Goal: Task Accomplishment & Management: Manage account settings

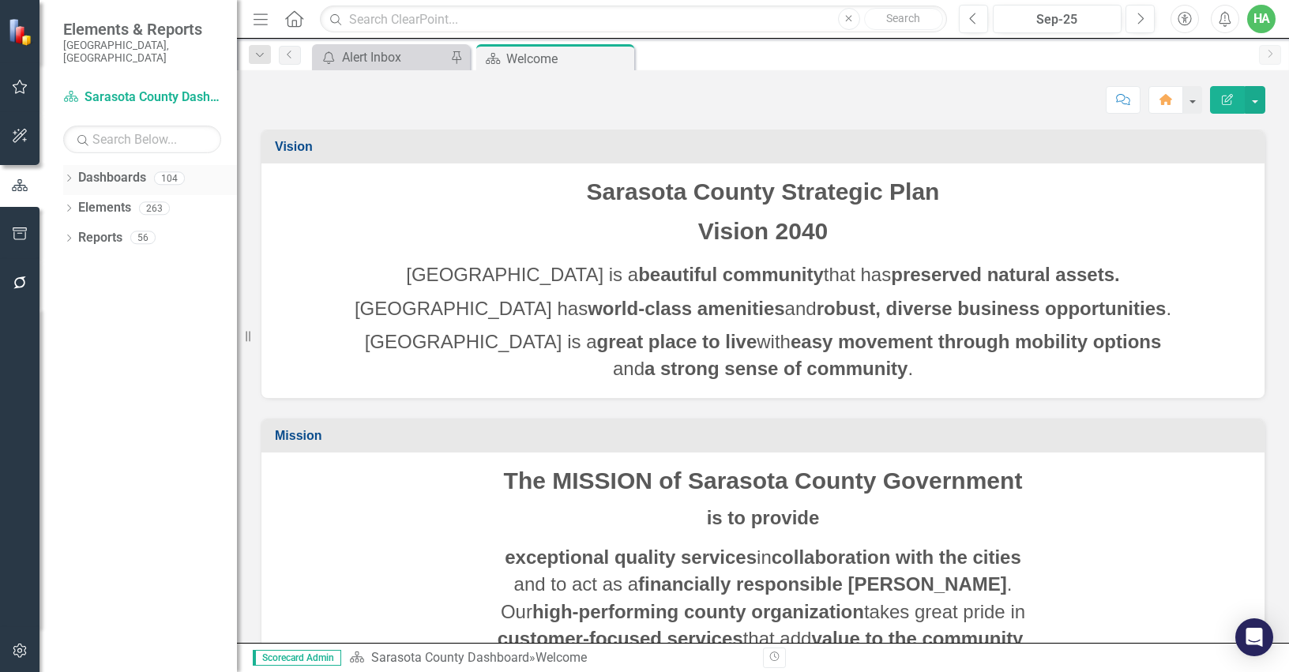
click at [128, 169] on link "Dashboards" at bounding box center [112, 178] width 68 height 18
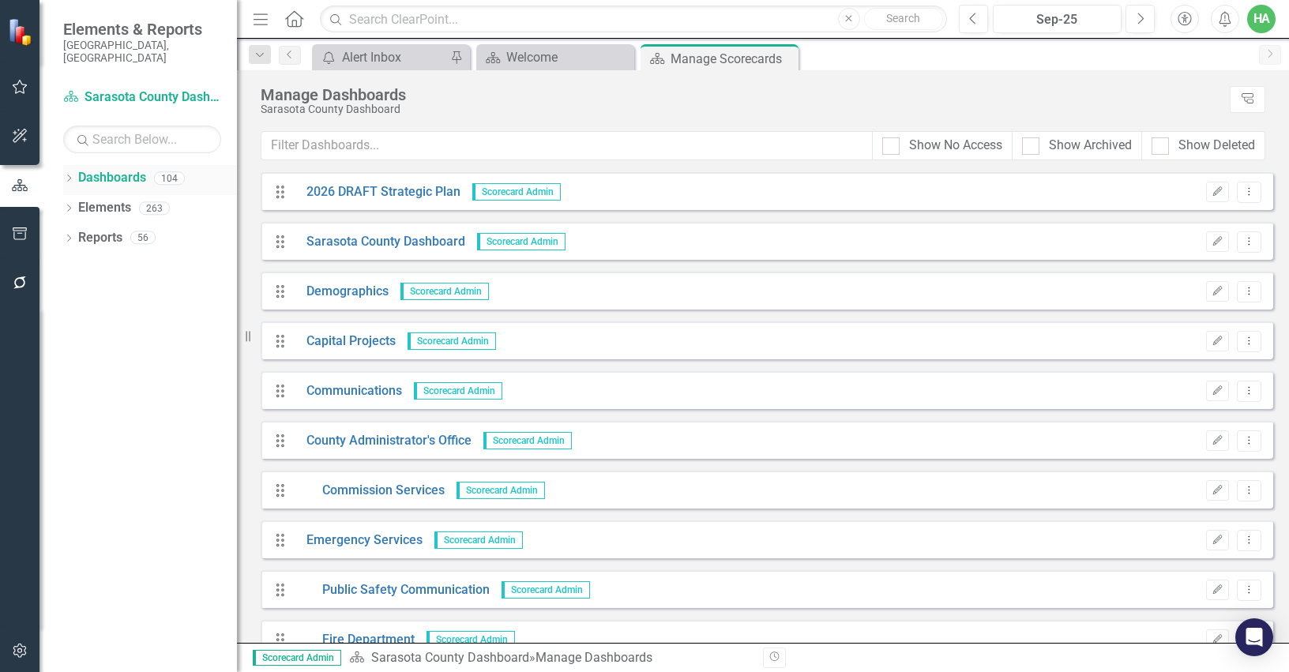
click at [70, 175] on icon "Dropdown" at bounding box center [68, 179] width 11 height 9
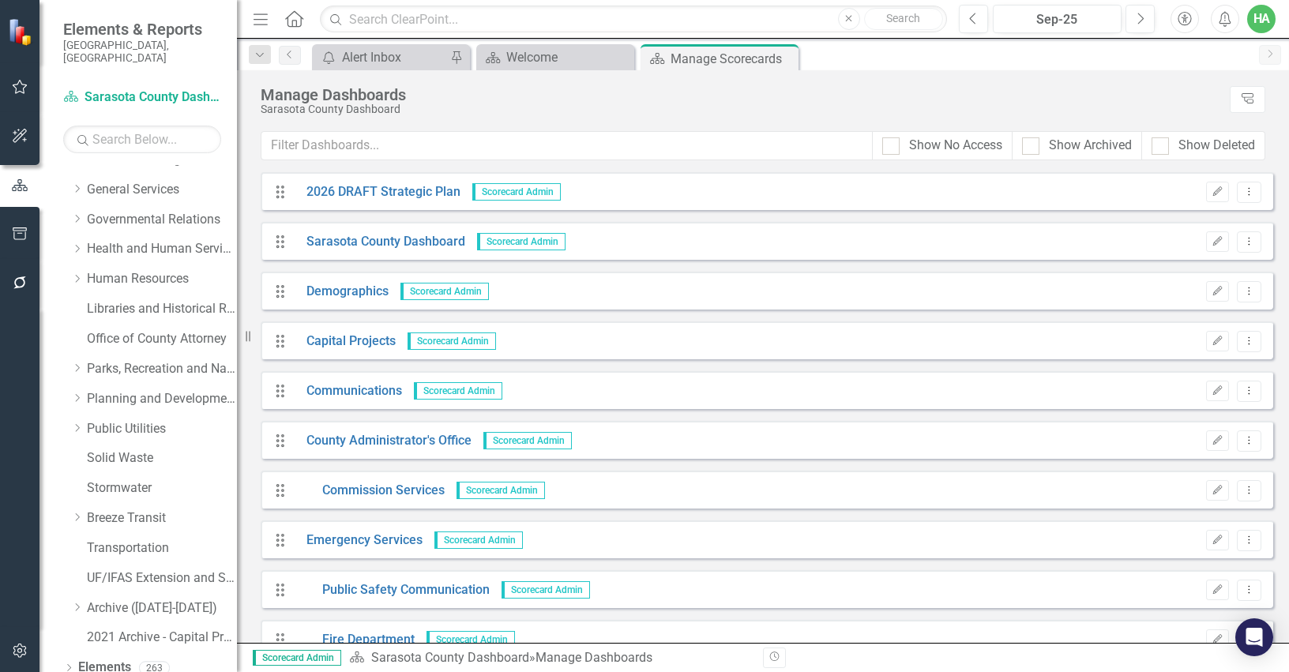
scroll to position [317, 0]
click at [140, 242] on link "Human Resources" at bounding box center [162, 249] width 150 height 18
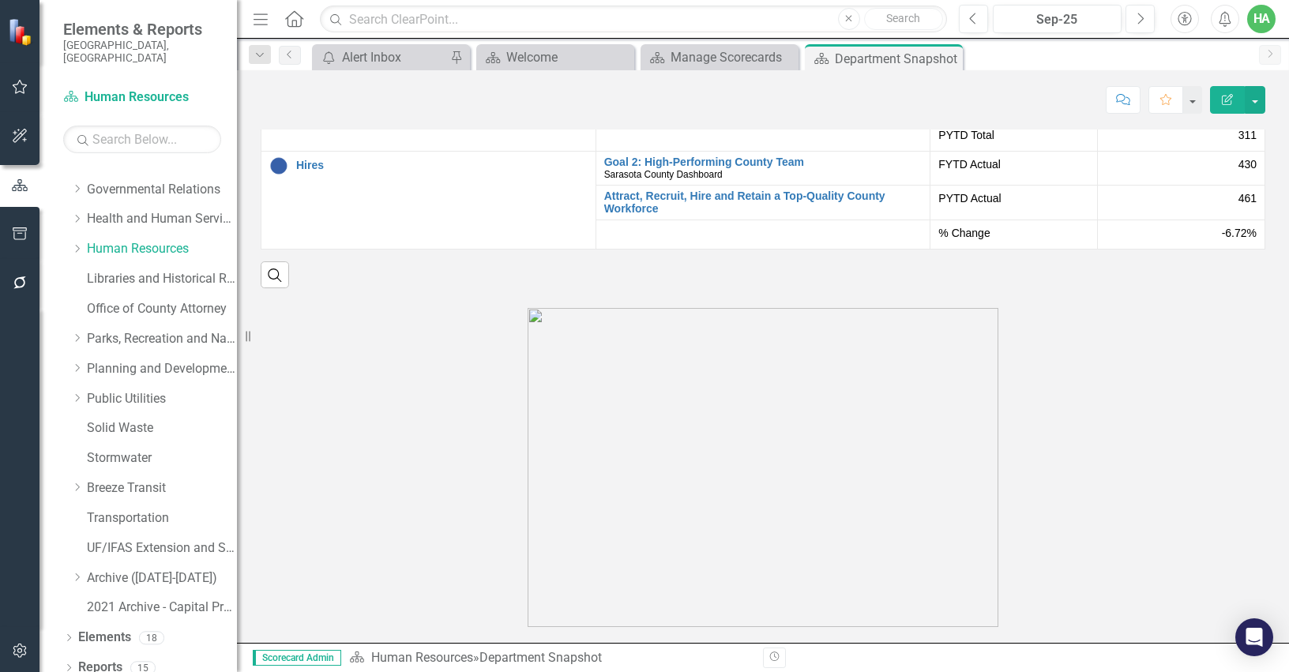
scroll to position [2478, 0]
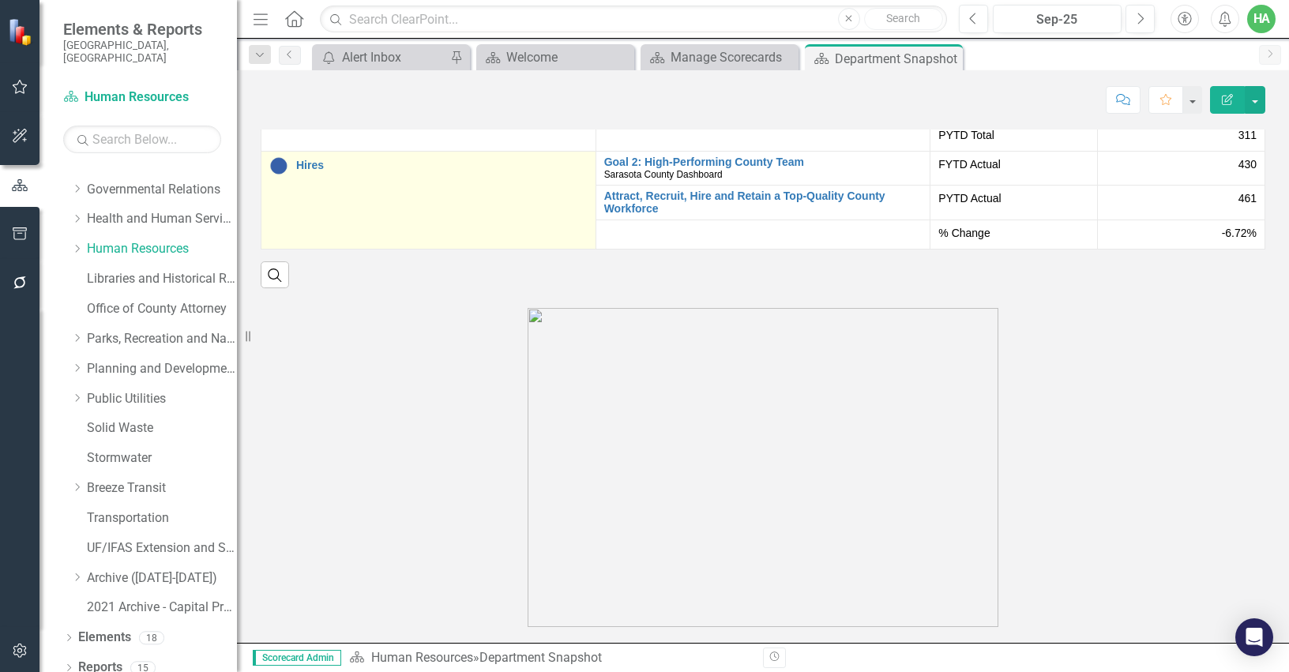
click at [310, 175] on div "Hires" at bounding box center [428, 165] width 318 height 19
click at [311, 171] on link "Hires" at bounding box center [441, 166] width 291 height 12
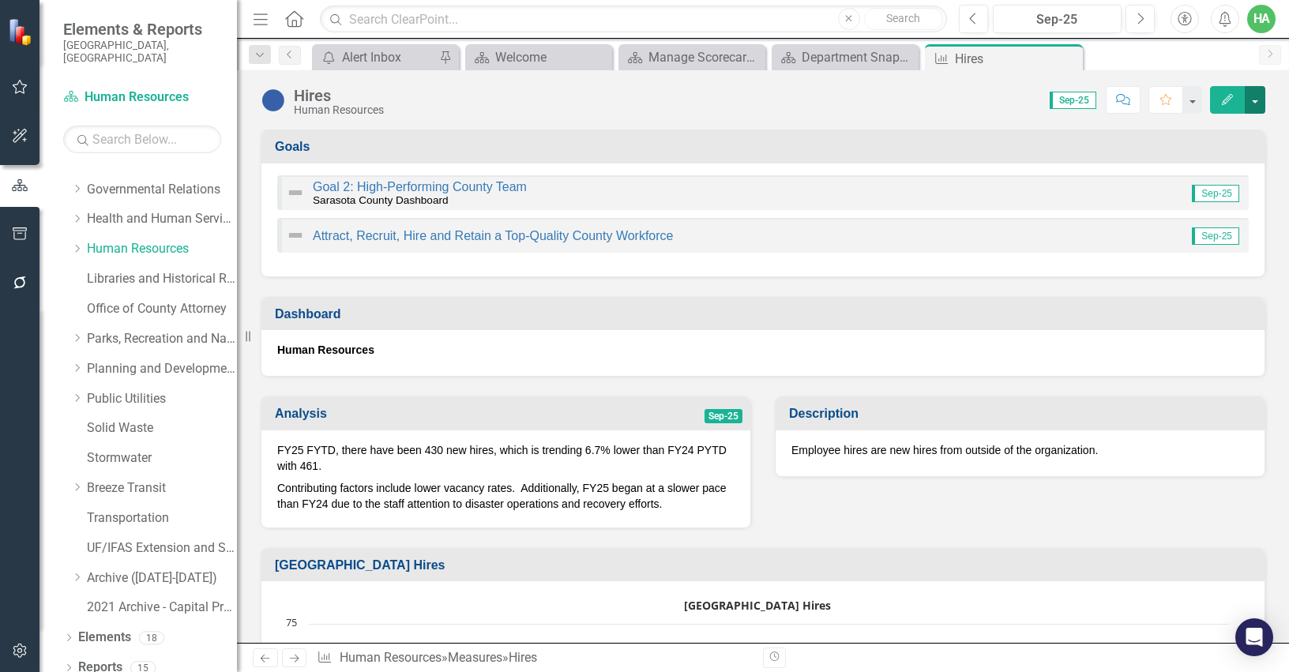
click at [1257, 98] on button "button" at bounding box center [1255, 100] width 21 height 28
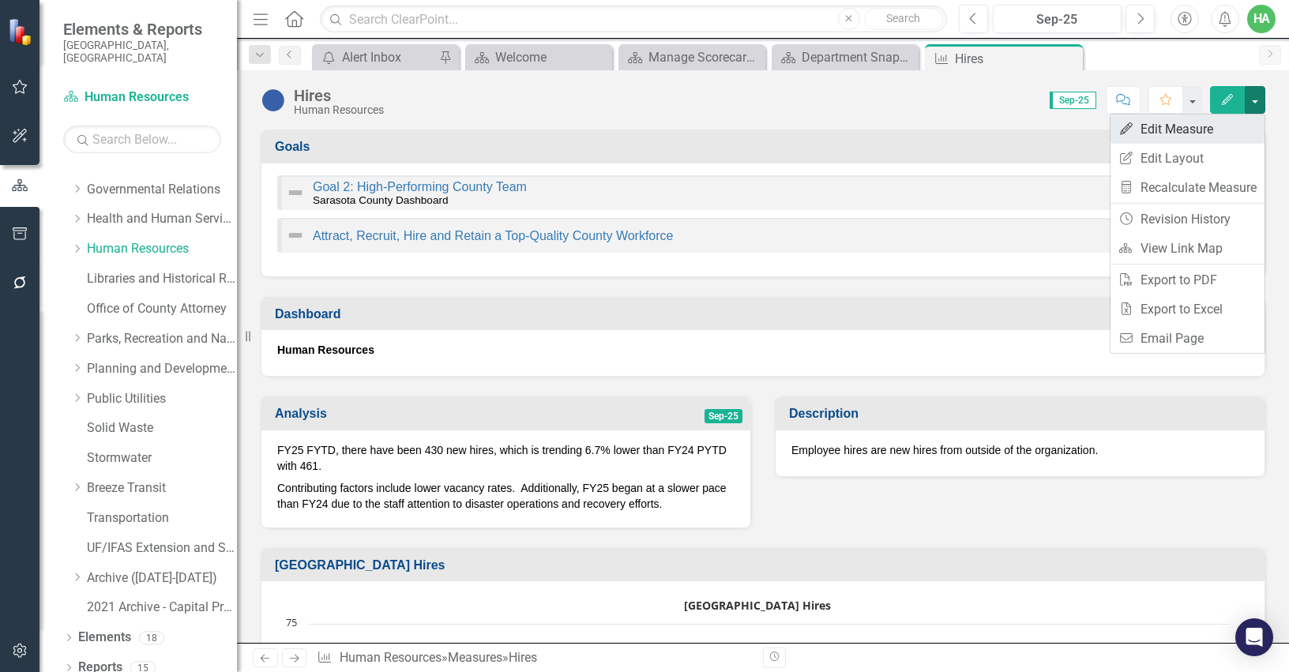
click at [1172, 134] on link "Edit Edit Measure" at bounding box center [1187, 129] width 154 height 29
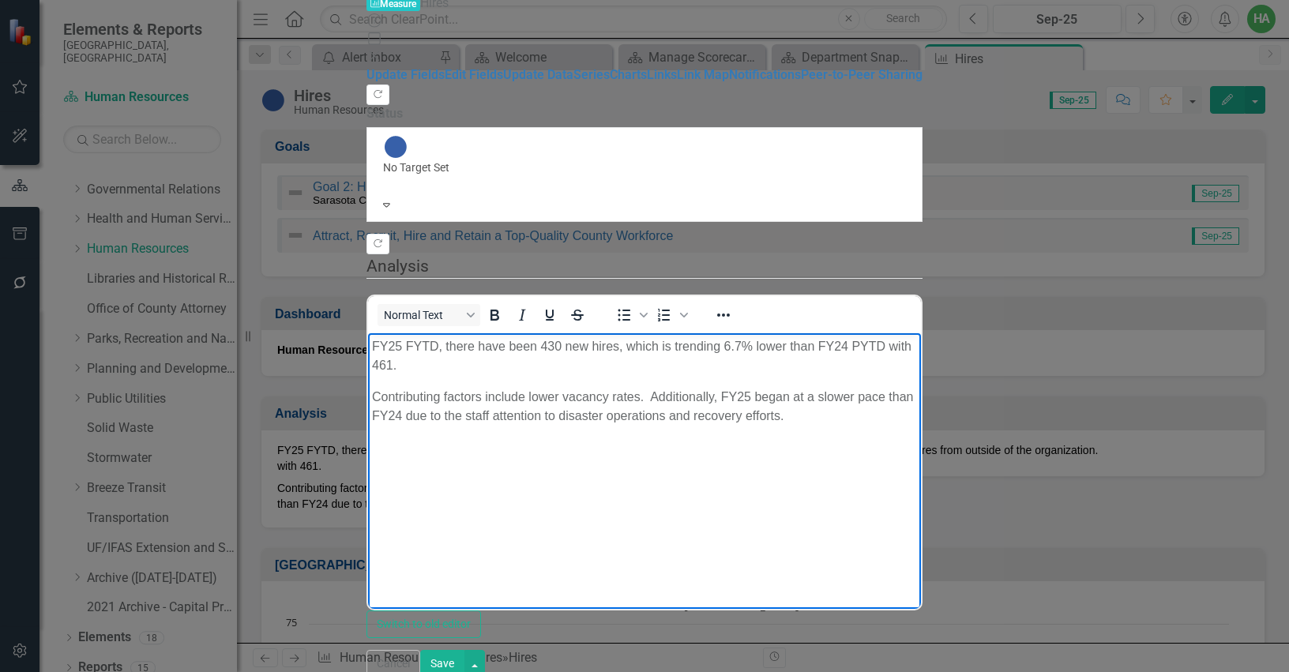
click at [423, 345] on p "FY25 FYTD, there have been 430 new hires, which is trending 6.7% lower than FY2…" at bounding box center [644, 356] width 545 height 38
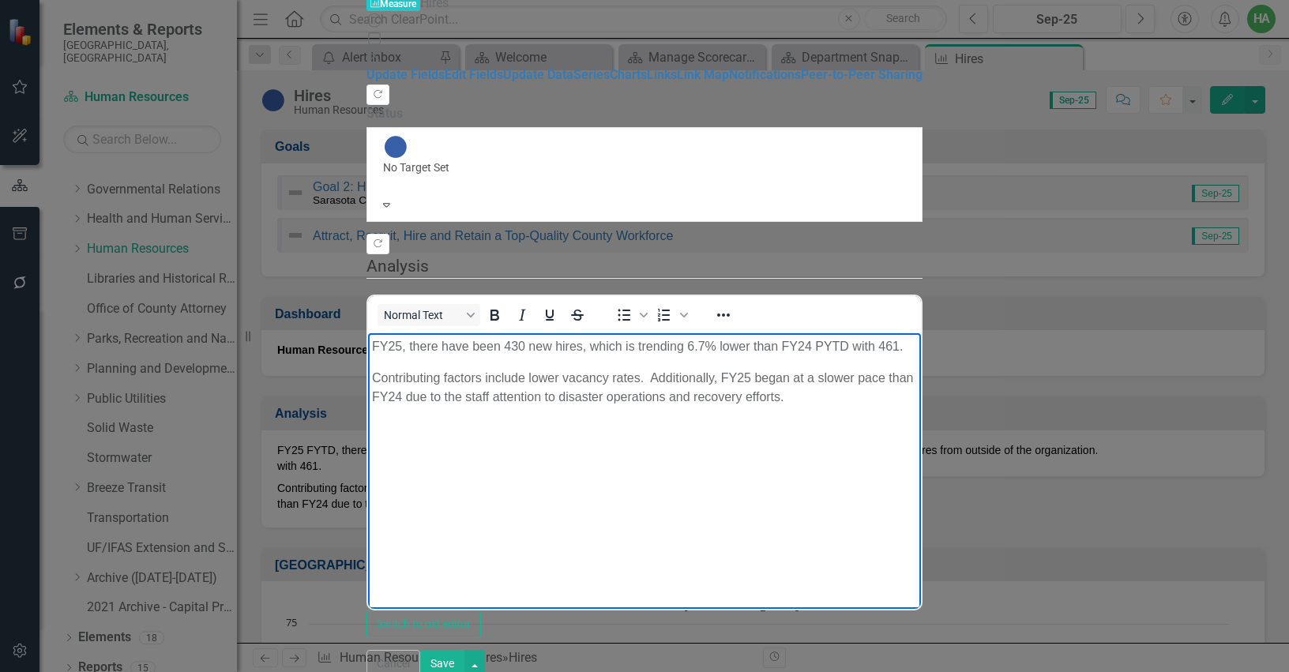
click at [637, 348] on p "FY25, there have been 430 new hires, which is trending 6.7% lower than FY24 PYT…" at bounding box center [644, 346] width 545 height 19
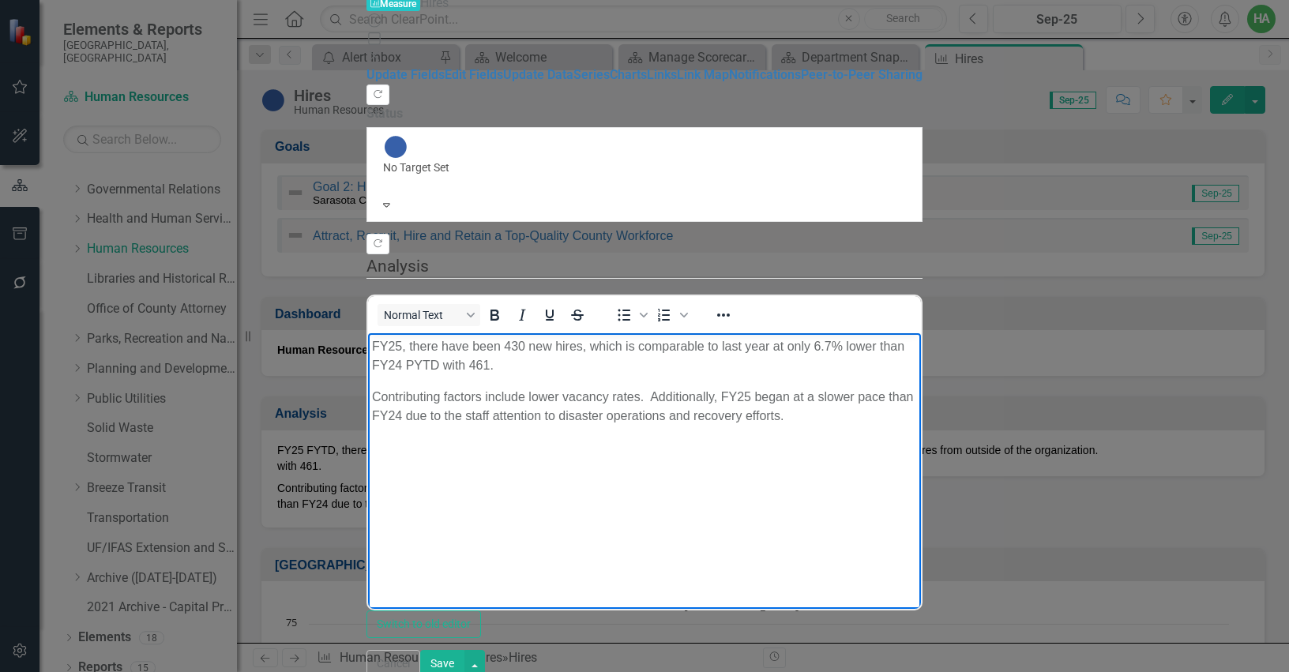
click at [917, 347] on p "FY25, there have been 430 new hires, which is comparable to last year at only 6…" at bounding box center [644, 356] width 545 height 38
click at [722, 349] on p "FY25, there have been 430 new hires, which is comparable to last year at only 6…" at bounding box center [644, 356] width 545 height 38
click at [877, 344] on p "FY25, there have been 430 new hires, which is comparable to FY24 with 461, 6.7%…" at bounding box center [644, 356] width 545 height 38
click at [917, 342] on p "FY25, there have been 430 new hires, which is comparable to FY24 with 461, 6.7%…" at bounding box center [644, 356] width 545 height 38
click at [812, 347] on p "FY25, there have been 430 new hires, which is comparable to FY24 with 461, 6.7%…" at bounding box center [644, 356] width 545 height 38
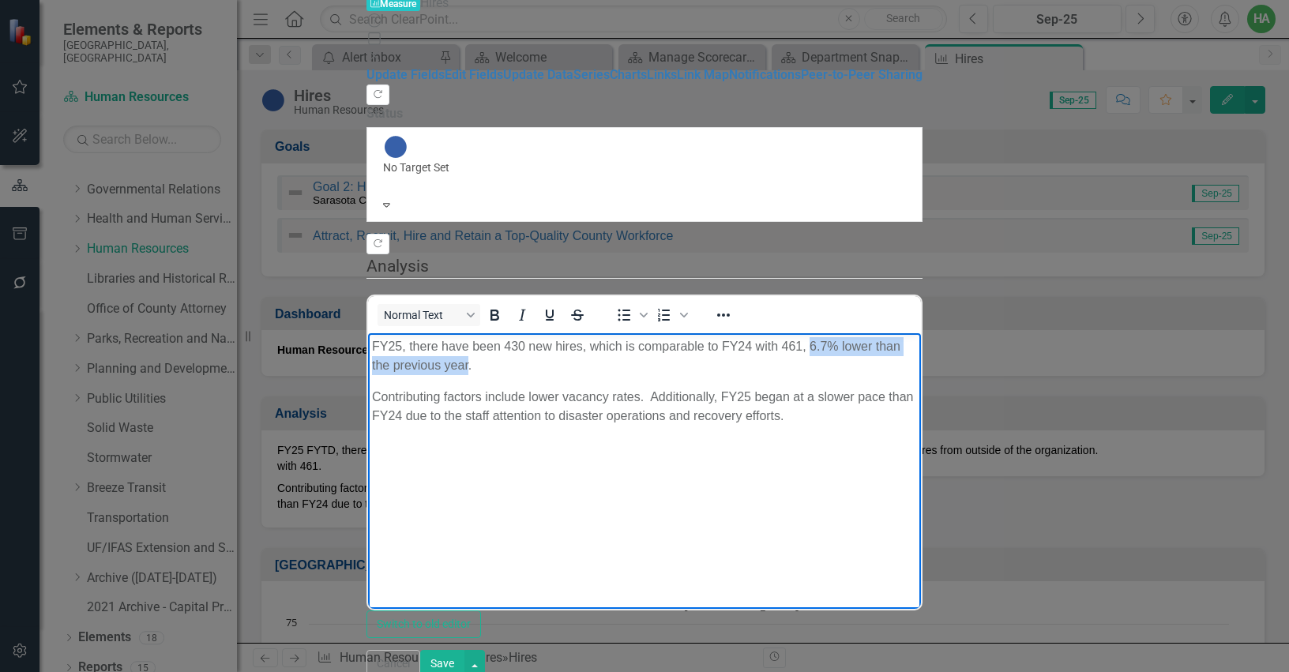
click at [917, 347] on p "FY25, there have been 430 new hires, which is comparable to FY24 with 461, 6.7%…" at bounding box center [644, 356] width 545 height 38
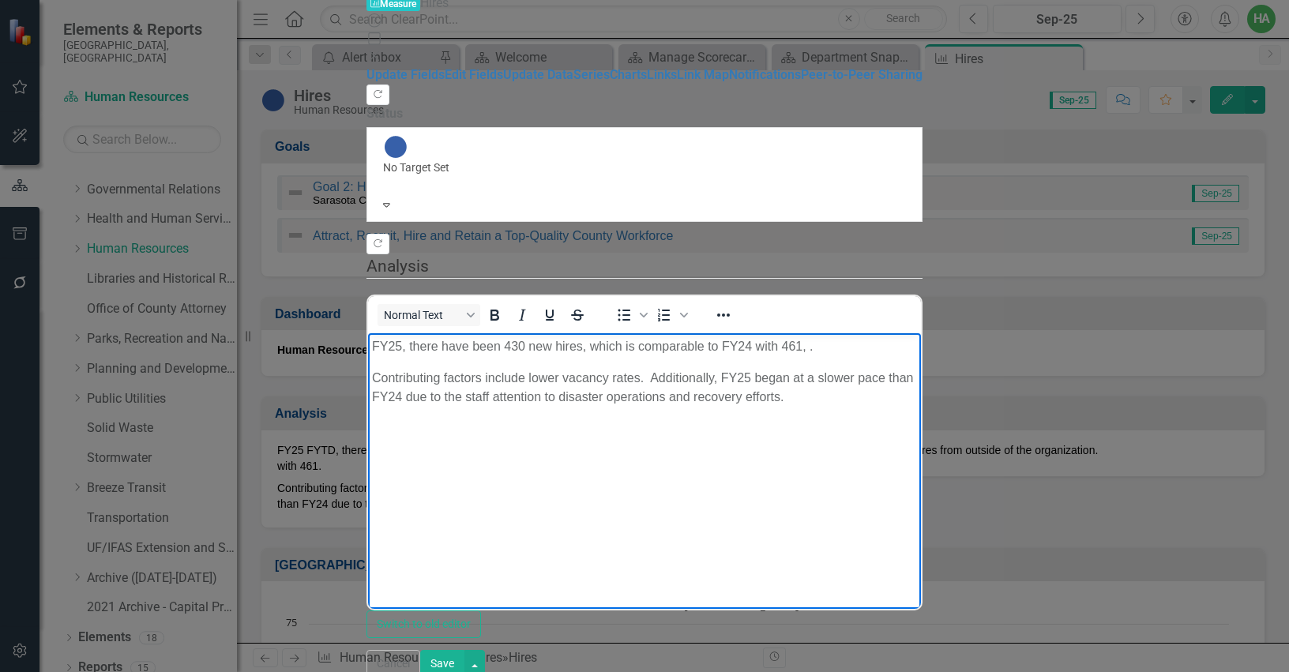
click at [636, 347] on p "FY25, there have been 430 new hires, which is comparable to FY24 with 461, ." at bounding box center [644, 346] width 545 height 19
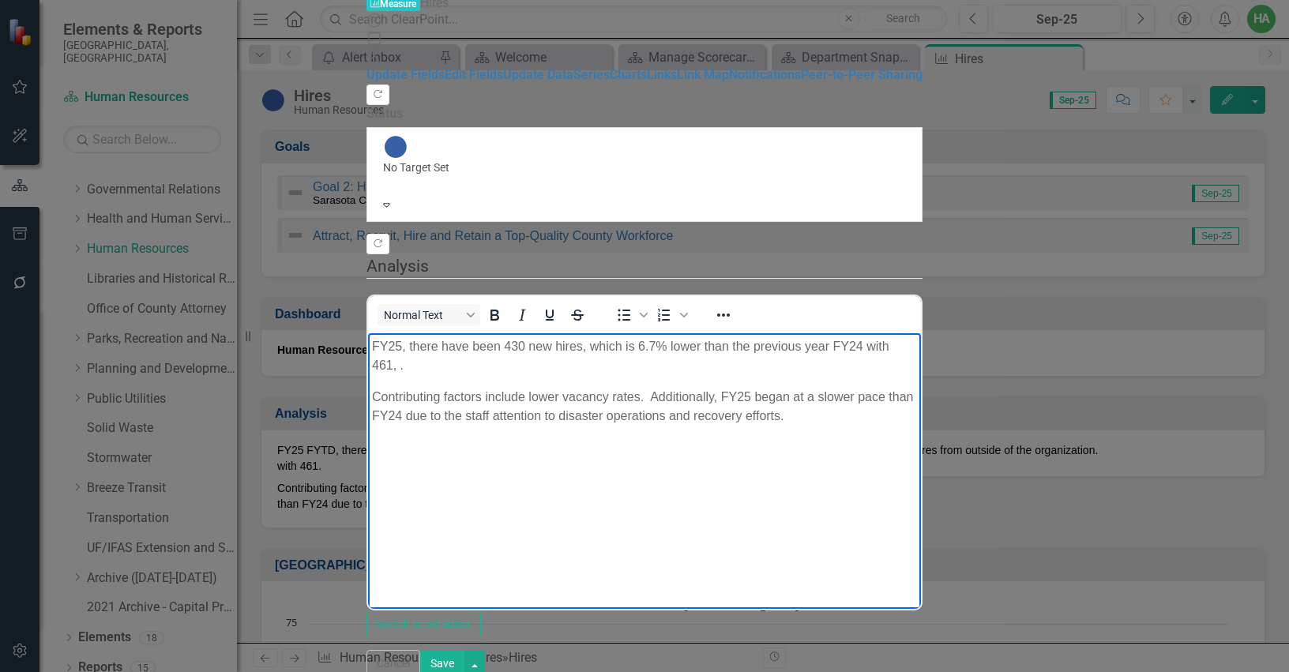
click at [916, 348] on p "FY25, there have been 430 new hires, which is 6.7% lower than the previous year…" at bounding box center [644, 356] width 545 height 38
click at [464, 661] on button "Save" at bounding box center [442, 664] width 44 height 28
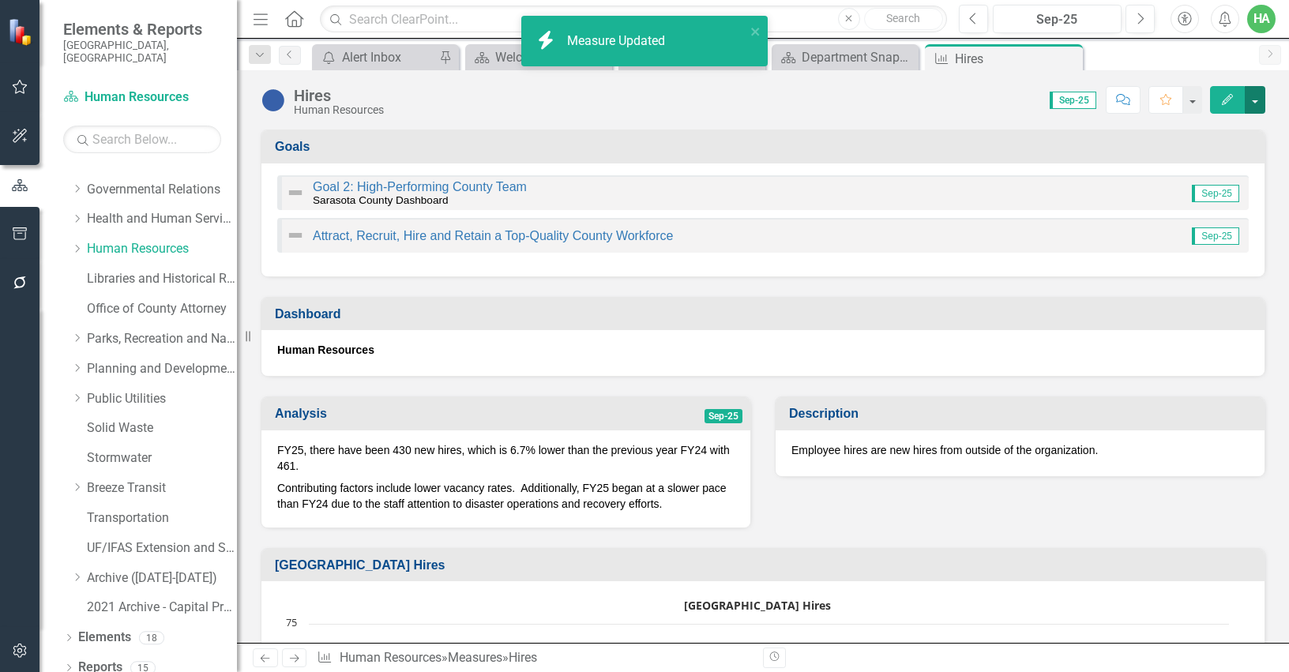
click at [1257, 99] on button "button" at bounding box center [1255, 100] width 21 height 28
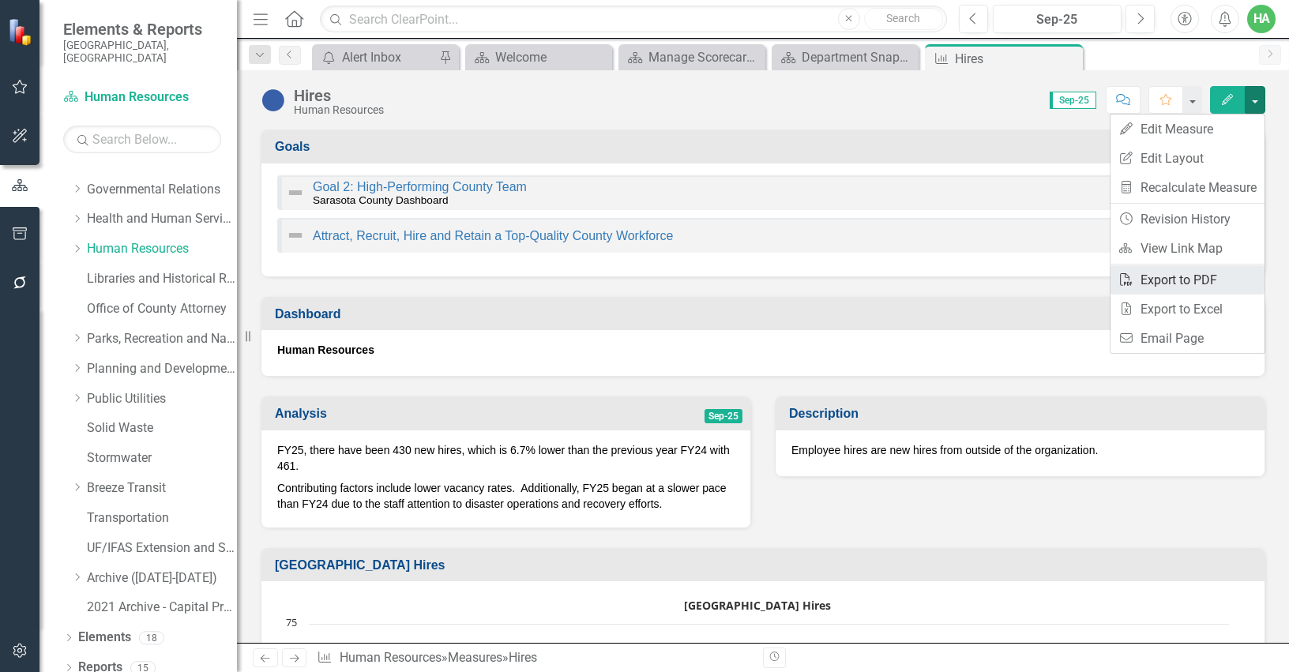
click at [1180, 288] on link "PDF Export to PDF" at bounding box center [1187, 279] width 154 height 29
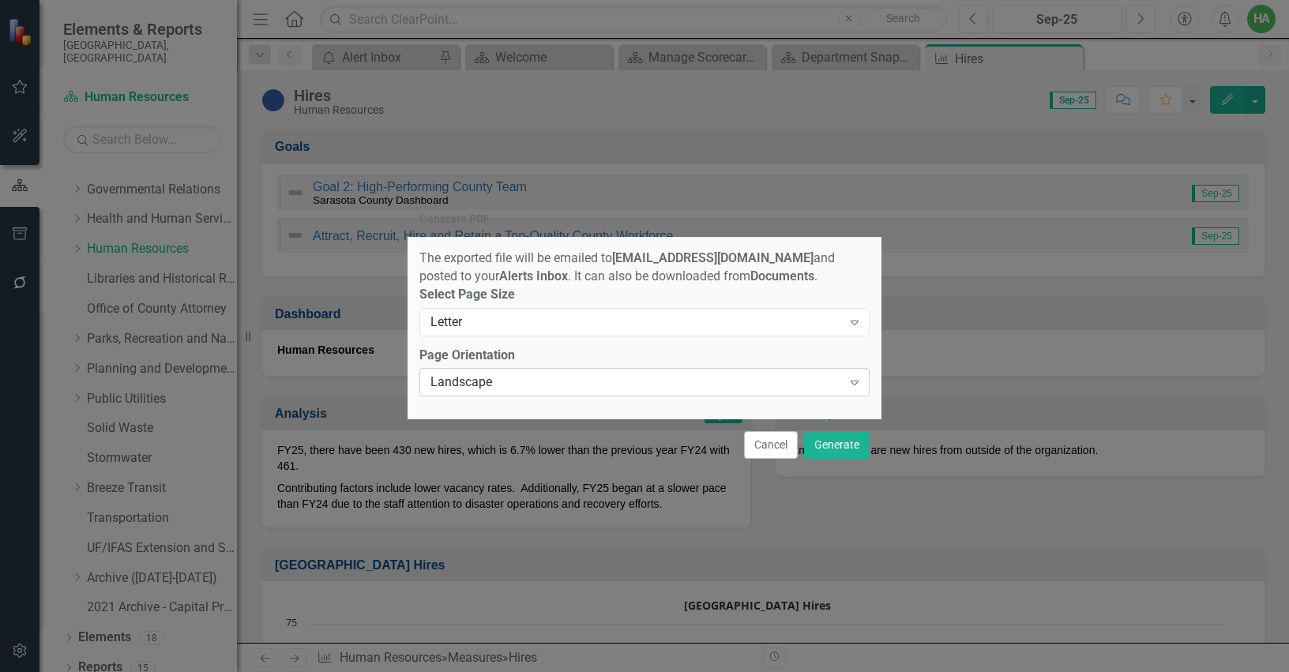
click at [524, 383] on div "Landscape" at bounding box center [635, 383] width 411 height 18
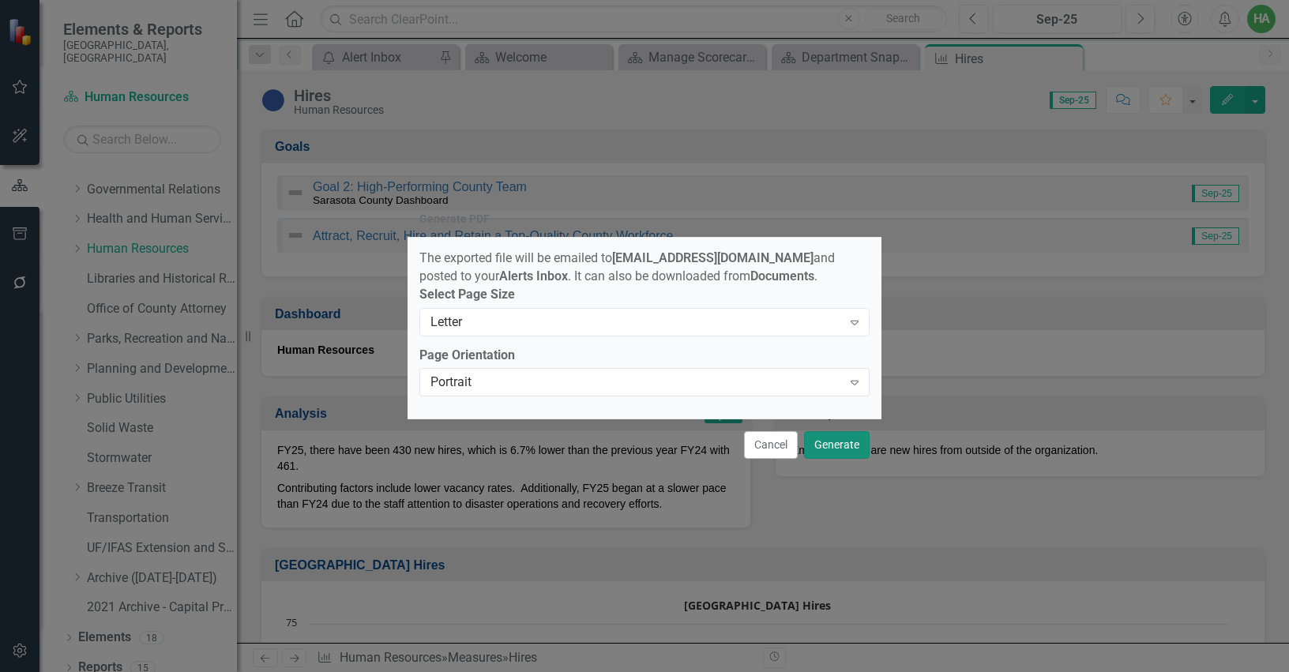
click at [846, 445] on button "Generate" at bounding box center [837, 445] width 66 height 28
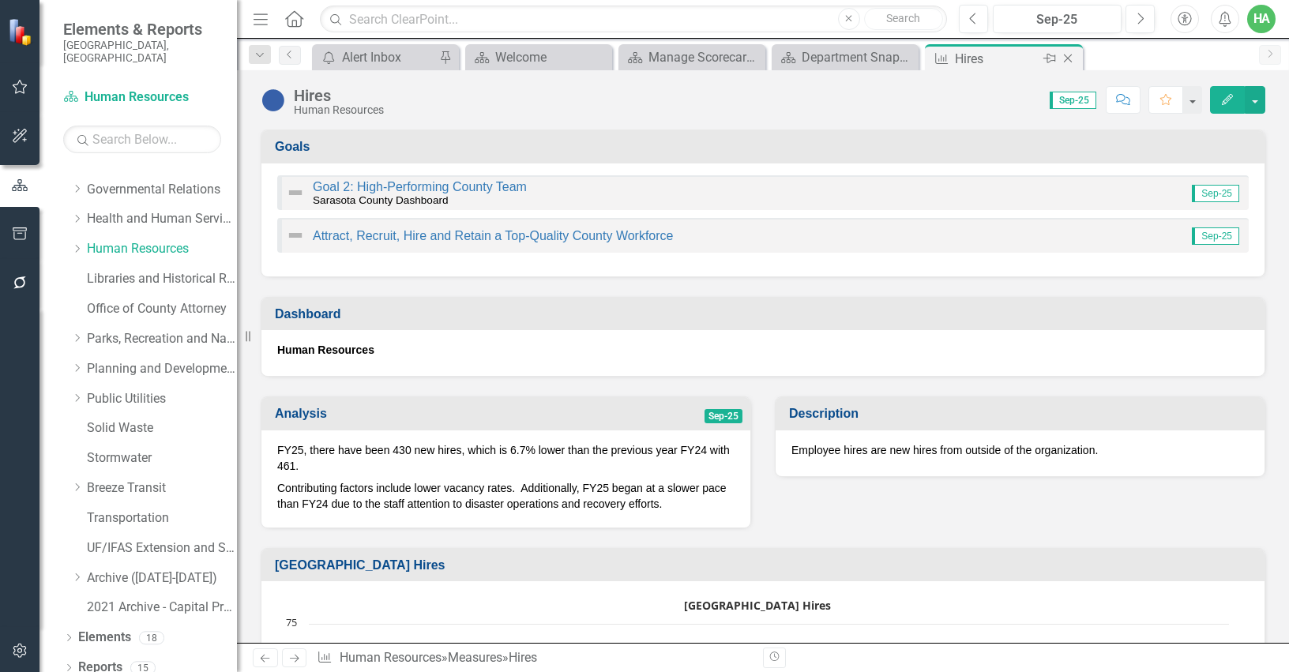
click at [1070, 58] on icon "Close" at bounding box center [1068, 58] width 16 height 13
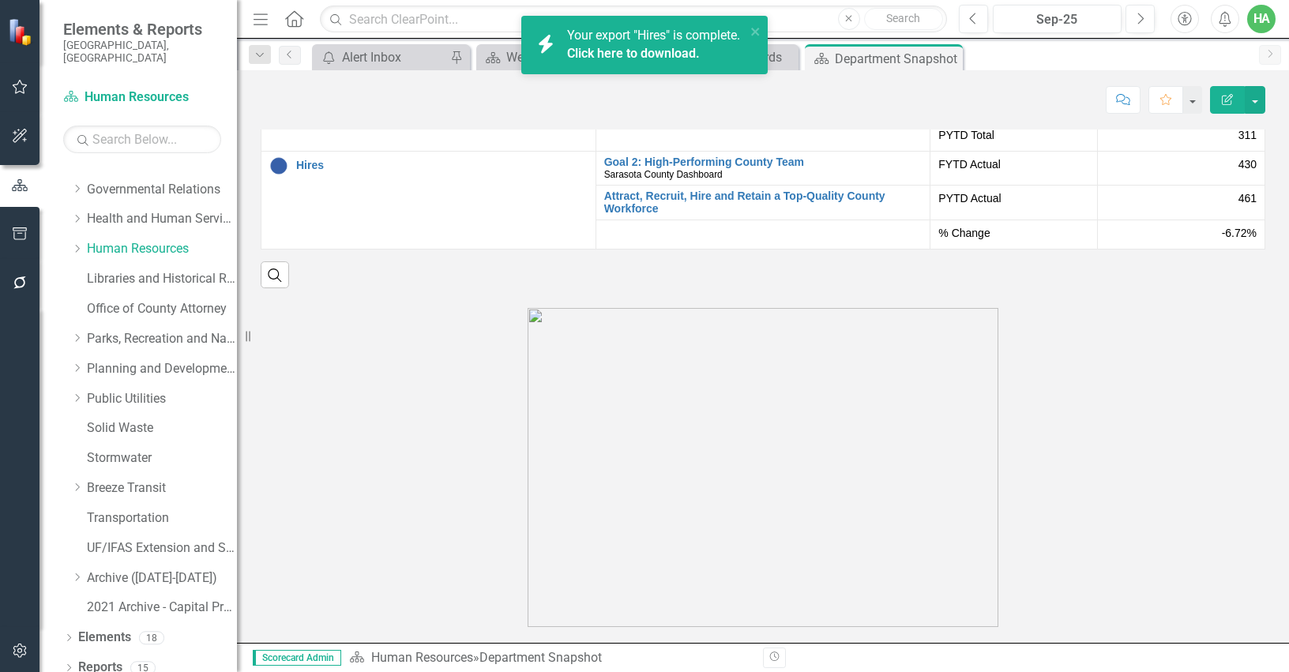
scroll to position [2527, 0]
click at [344, 107] on link "Employee Separations" at bounding box center [441, 102] width 291 height 12
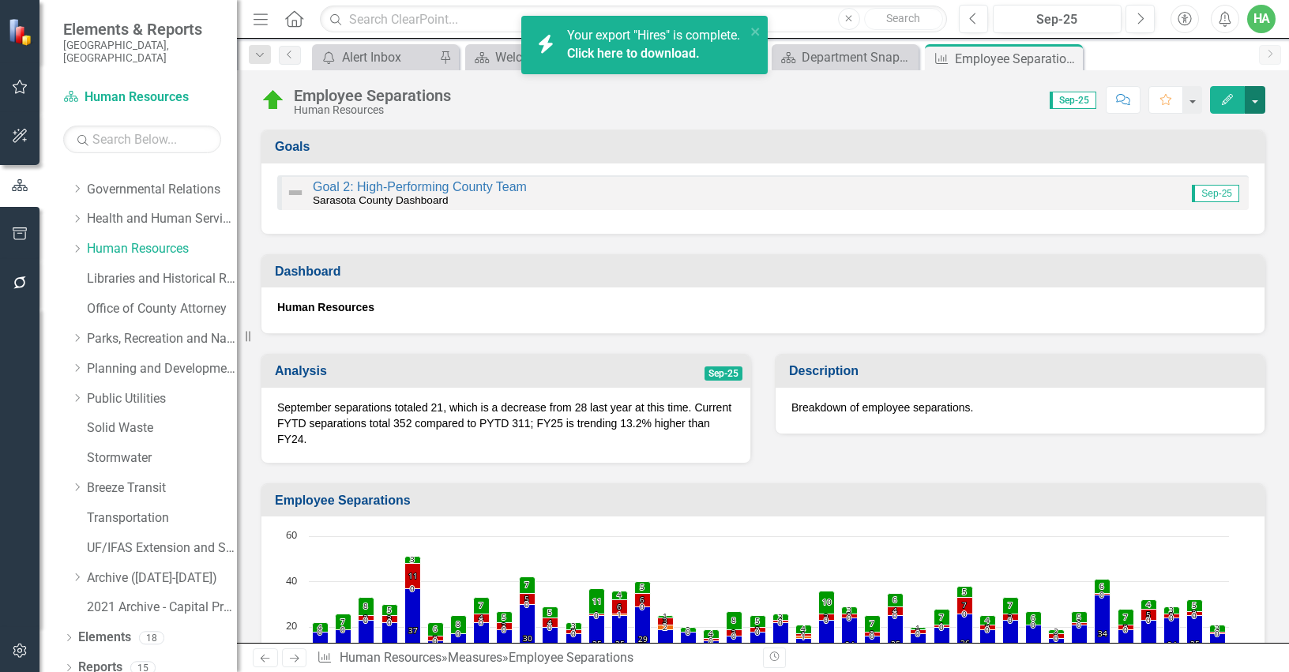
click at [1255, 109] on button "button" at bounding box center [1255, 100] width 21 height 28
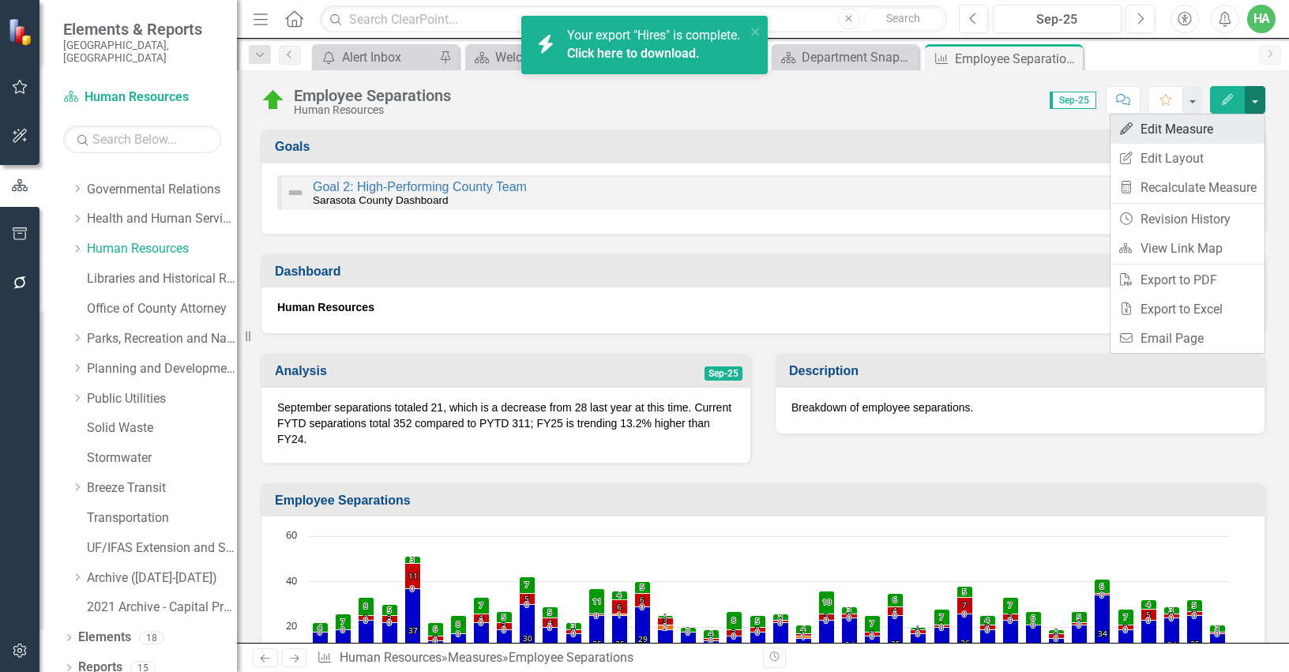
click at [1168, 132] on link "Edit Edit Measure" at bounding box center [1187, 129] width 154 height 29
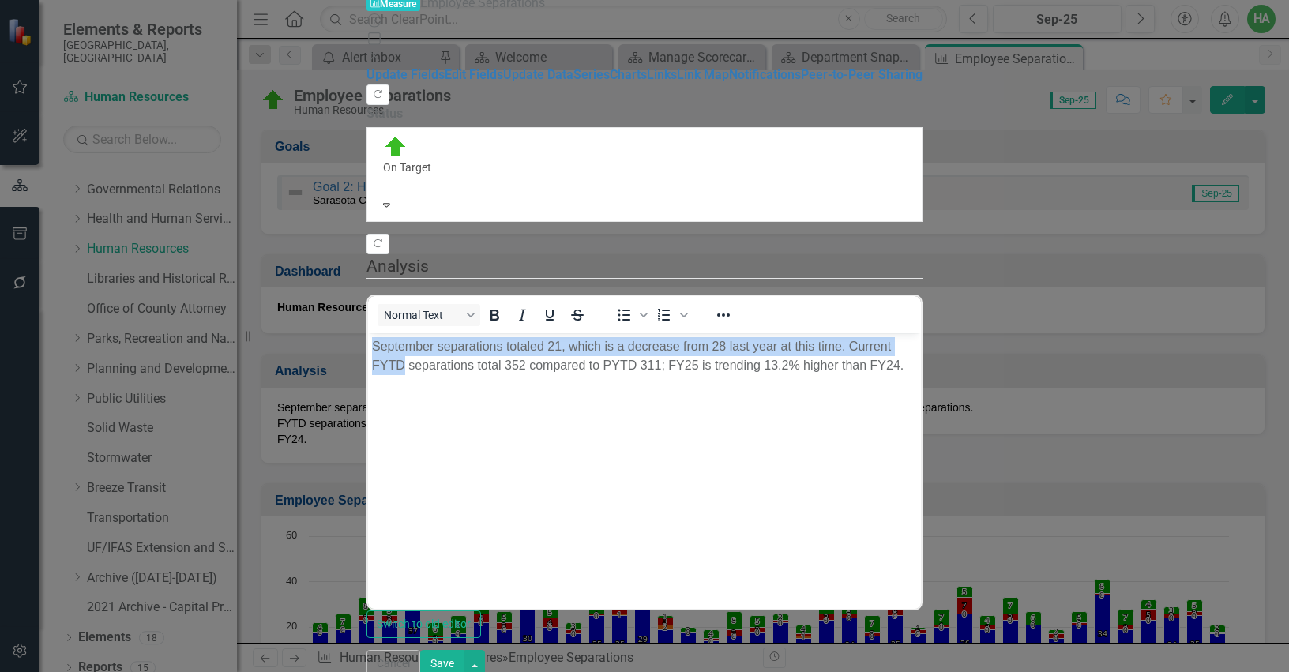
click at [917, 344] on p "September separations totaled 21, which is a decrease from 28 last year at this…" at bounding box center [644, 356] width 545 height 38
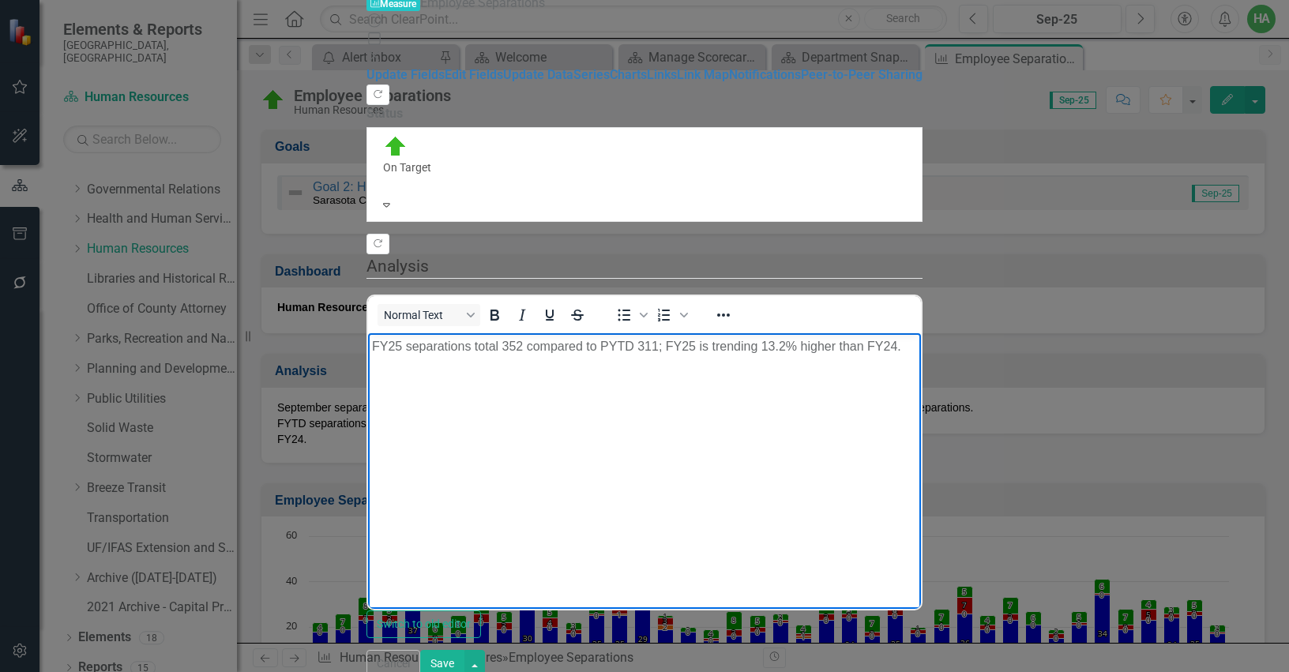
click at [600, 344] on p "FY25 separations total 352 compared to PYTD 311; FY25 is trending 13.2% higher …" at bounding box center [644, 346] width 545 height 19
click at [632, 345] on p "FY25 separations total 352 compared to PYTD 311; FY25 is trending 13.2% higher …" at bounding box center [644, 346] width 545 height 19
click at [678, 344] on p "FY25 separations total 352 compared to FY24 with 311; FY25 is trending 13.2% hi…" at bounding box center [644, 356] width 545 height 38
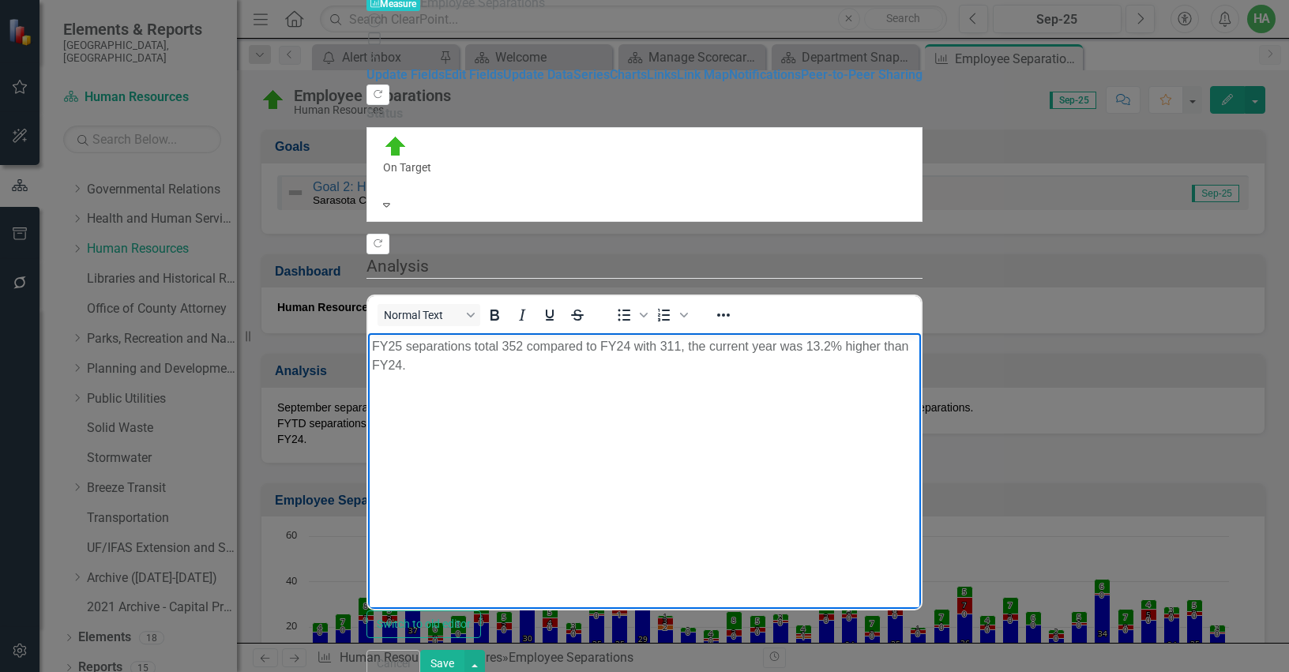
click at [917, 348] on p "FY25 separations total 352 compared to FY24 with 311, the current year was 13.2…" at bounding box center [644, 356] width 545 height 38
click at [464, 655] on button "Save" at bounding box center [442, 664] width 44 height 28
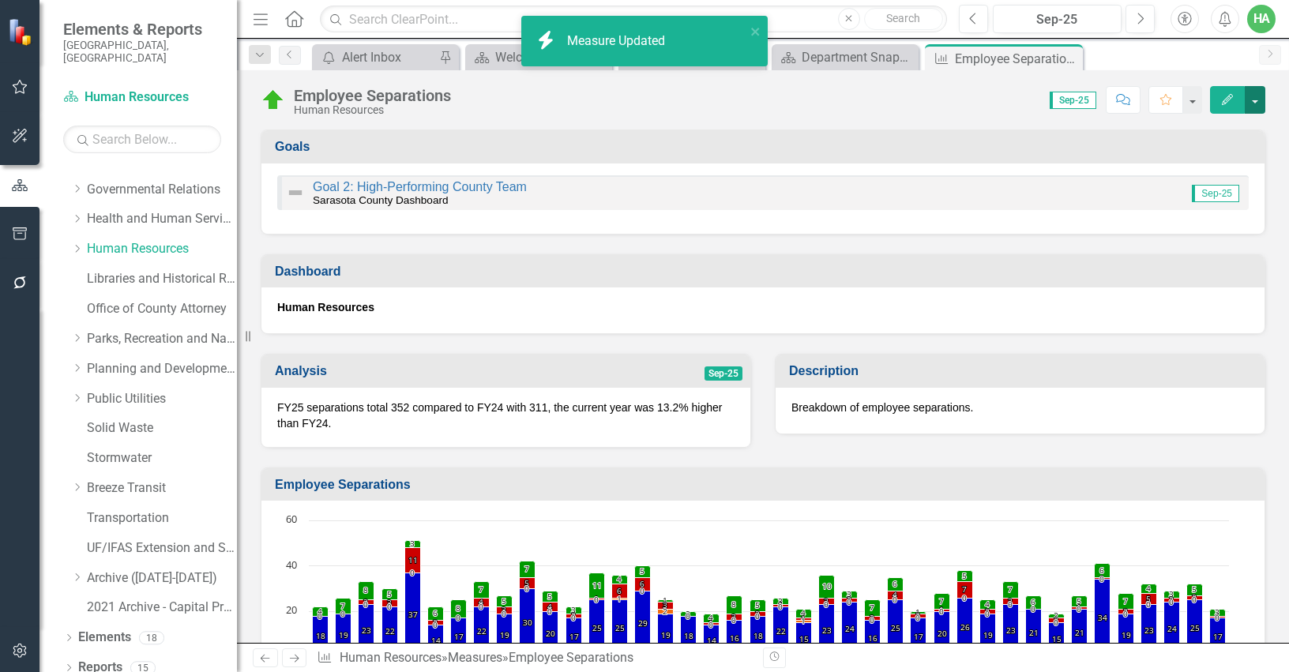
click at [1260, 103] on button "button" at bounding box center [1255, 100] width 21 height 28
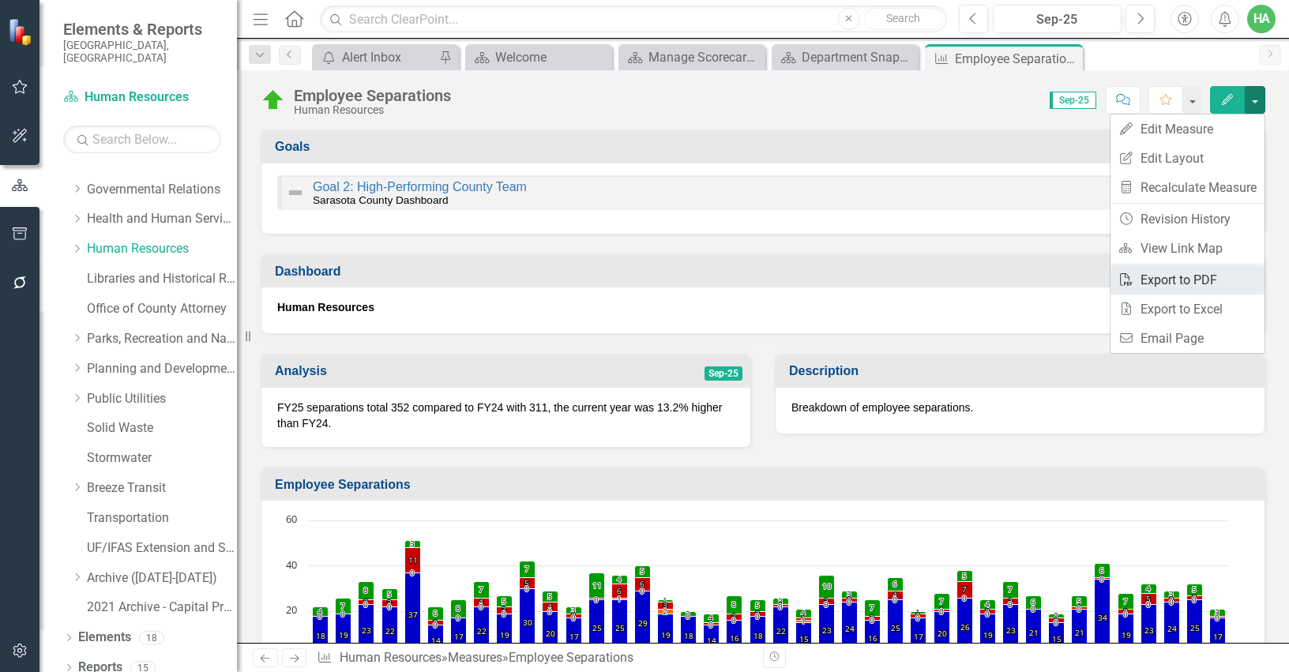
click at [1187, 290] on link "PDF Export to PDF" at bounding box center [1187, 279] width 154 height 29
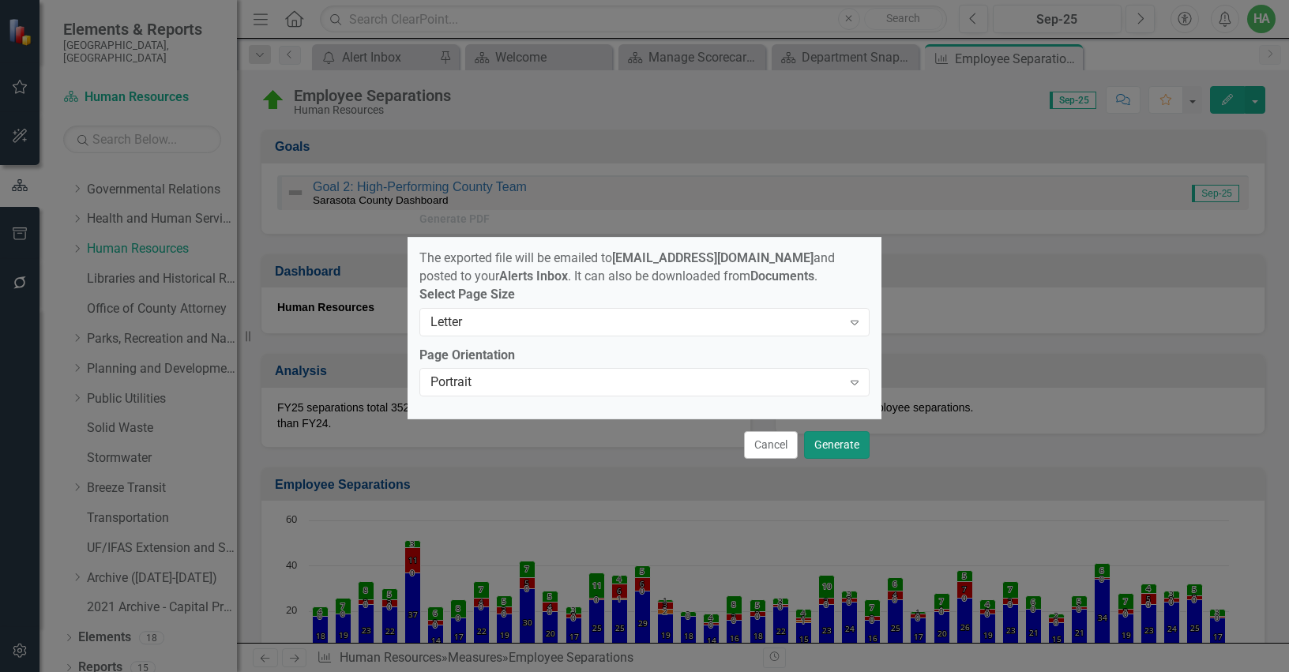
click at [819, 450] on button "Generate" at bounding box center [837, 445] width 66 height 28
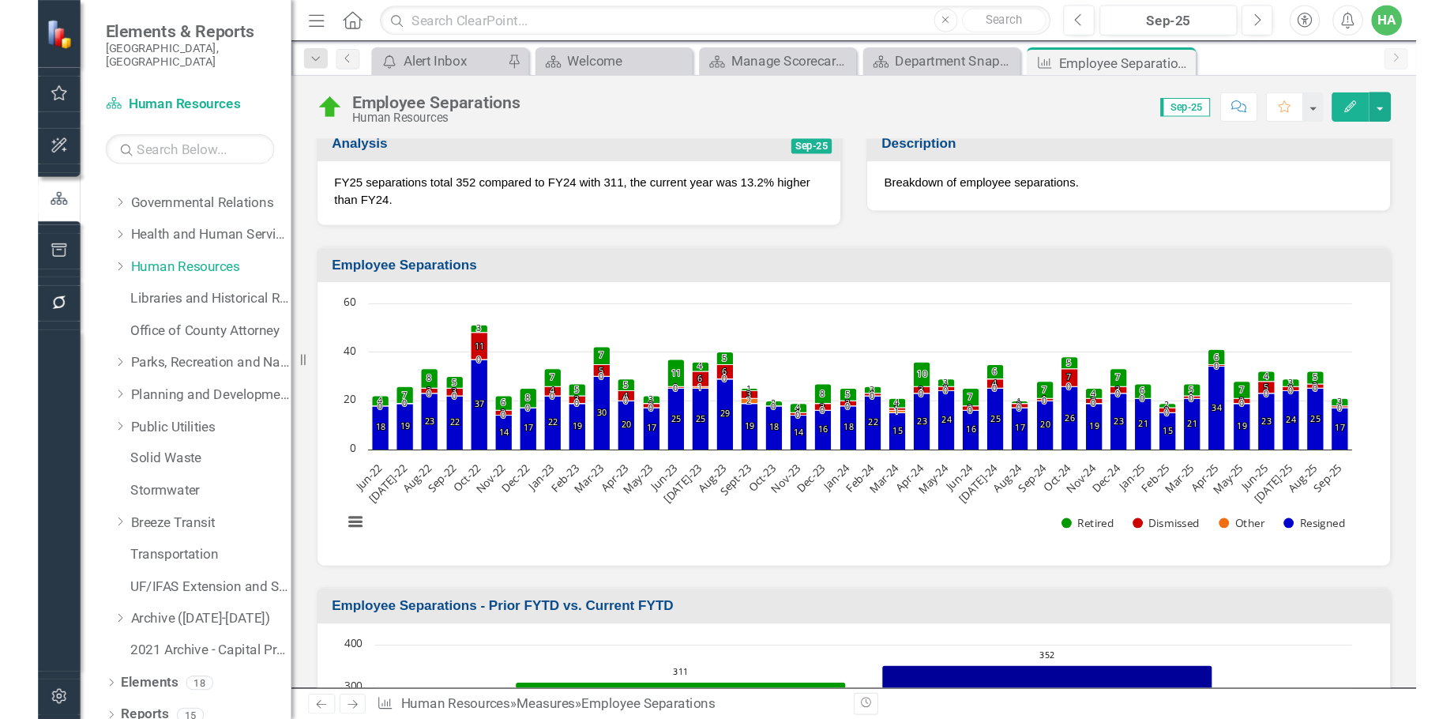
scroll to position [158, 0]
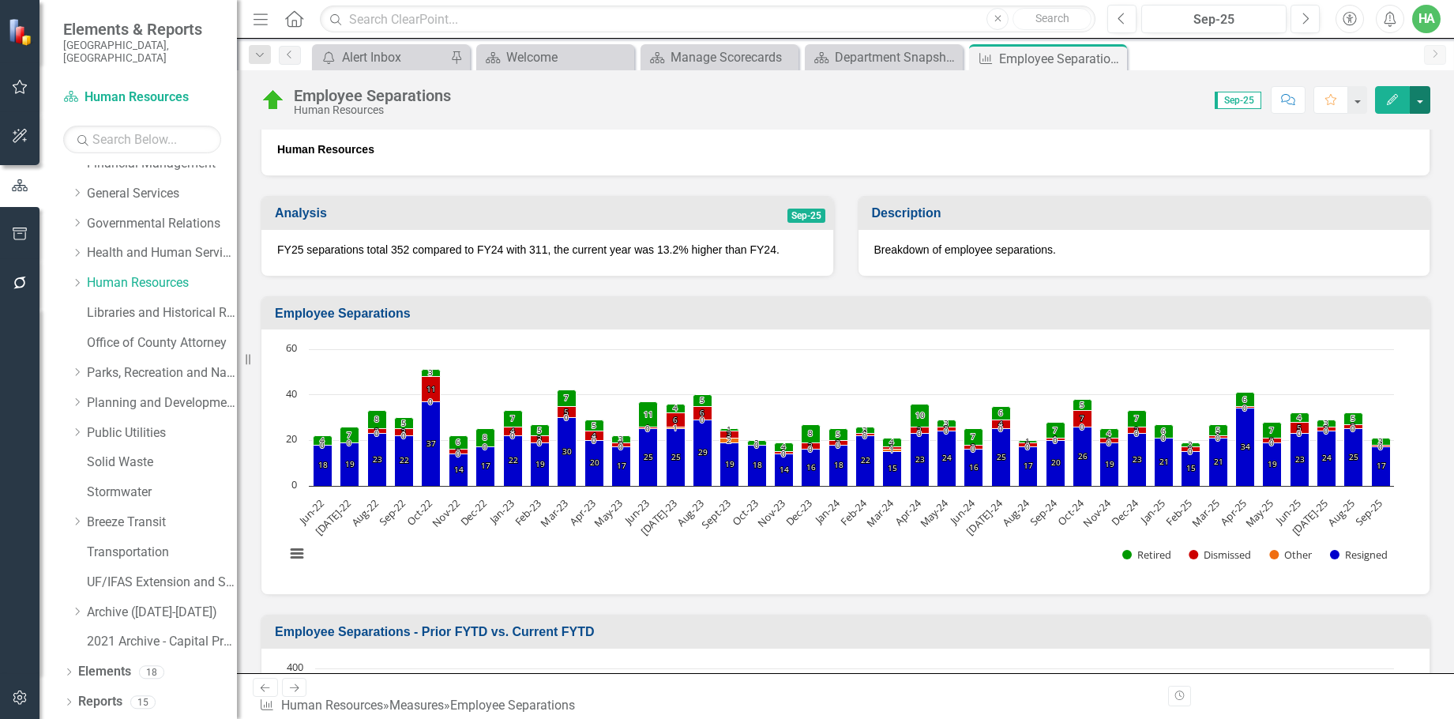
click at [1288, 103] on button "button" at bounding box center [1420, 100] width 21 height 28
click at [1110, 58] on icon "Close" at bounding box center [1112, 58] width 16 height 13
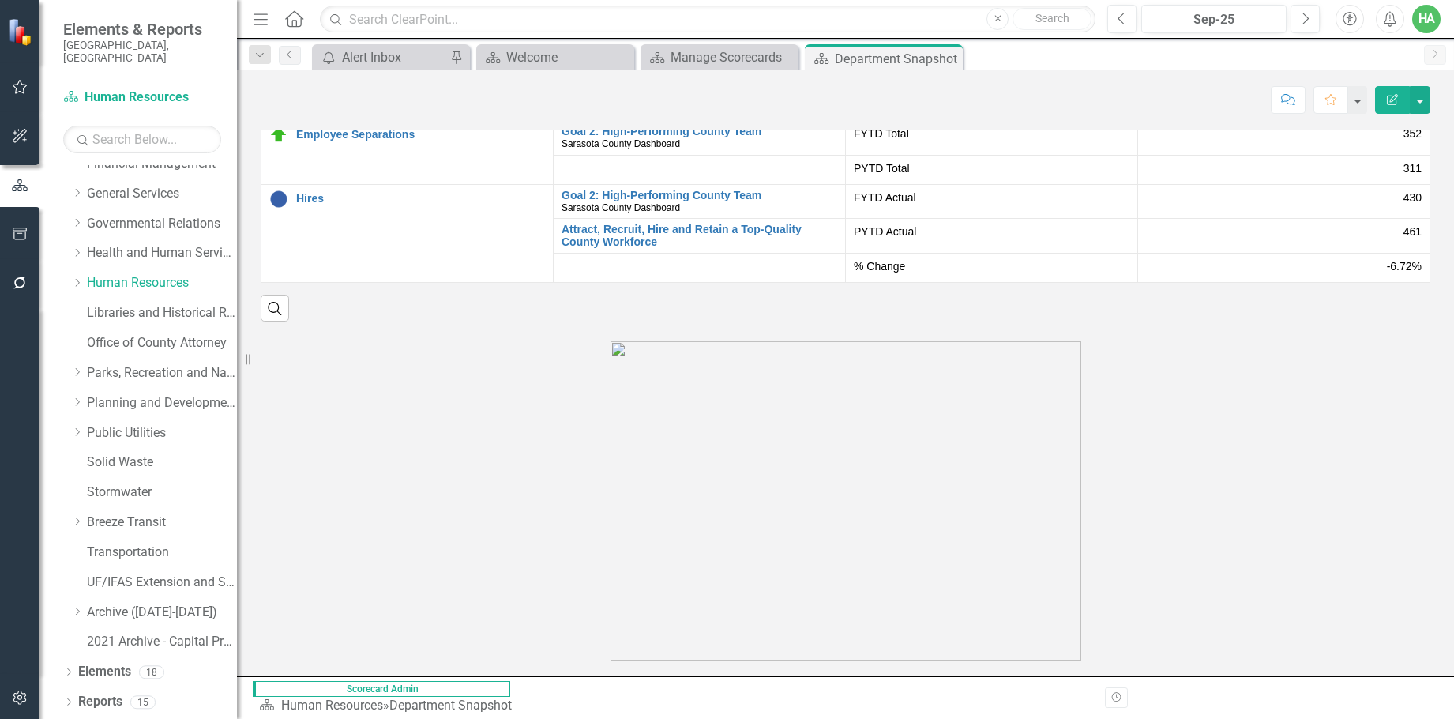
scroll to position [2461, 0]
click at [348, 120] on td "% of Turnover Edit Edit Measure Link Open Element" at bounding box center [407, 68] width 292 height 103
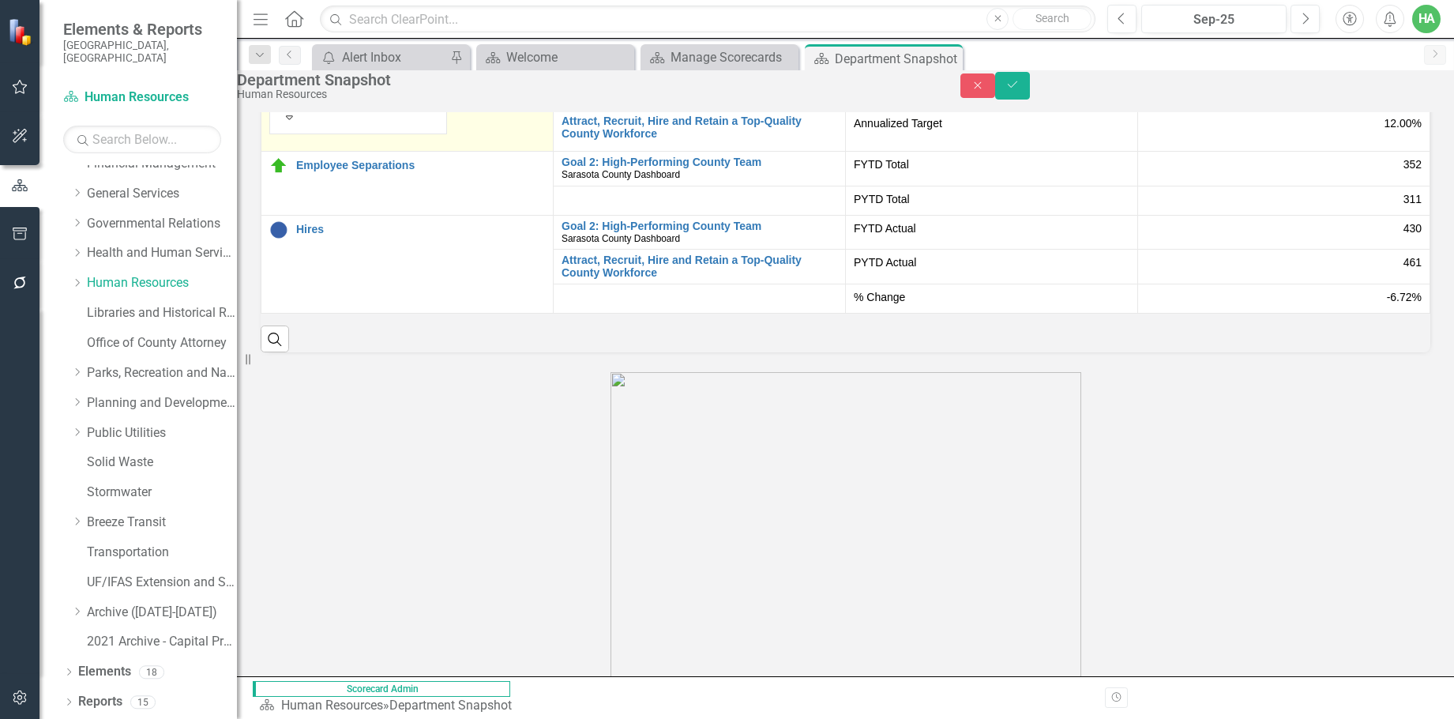
click at [452, 151] on td "On Target Expand % of Turnover Edit Edit Measure Link Open Element" at bounding box center [407, 90] width 292 height 122
click at [1030, 98] on button "Save" at bounding box center [1012, 86] width 35 height 28
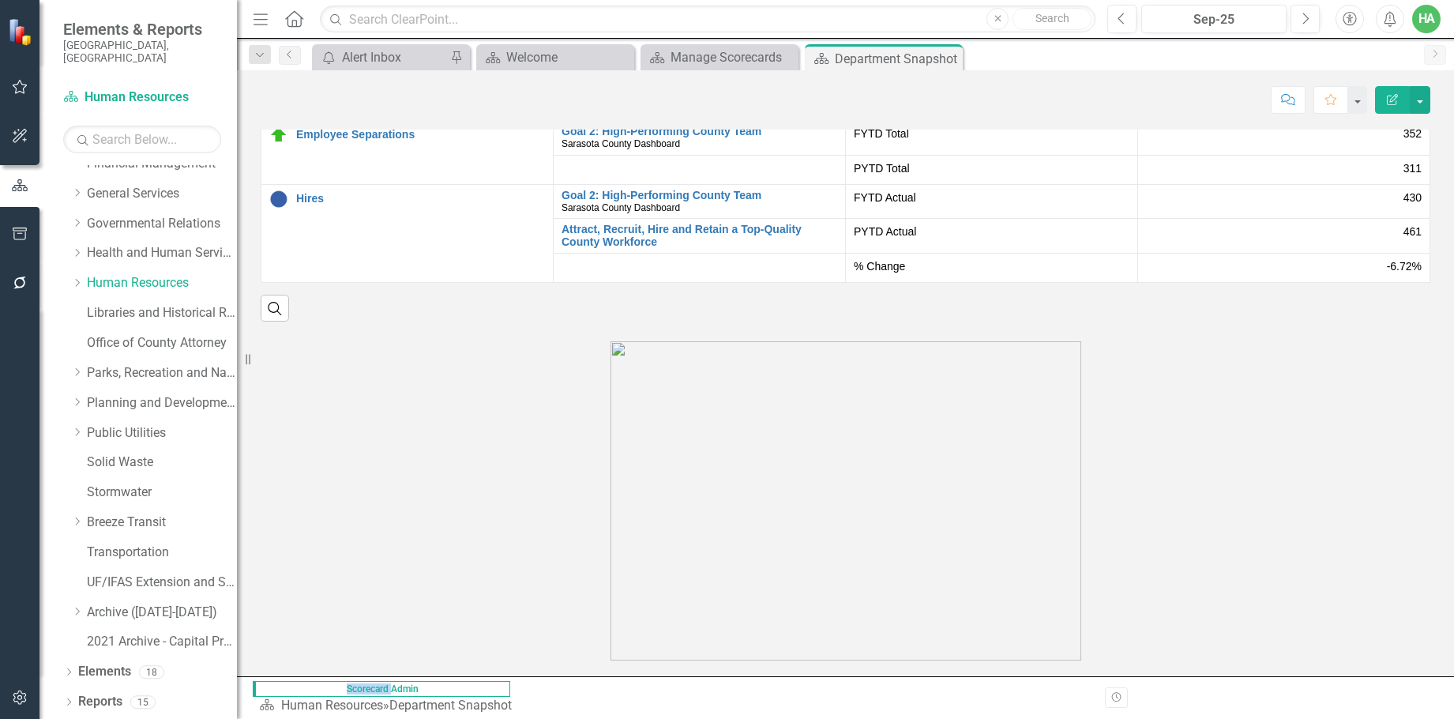
scroll to position [2527, 0]
click at [357, 40] on div "% of Turnover" at bounding box center [407, 30] width 276 height 19
click at [315, 37] on link "% of Turnover" at bounding box center [420, 31] width 249 height 12
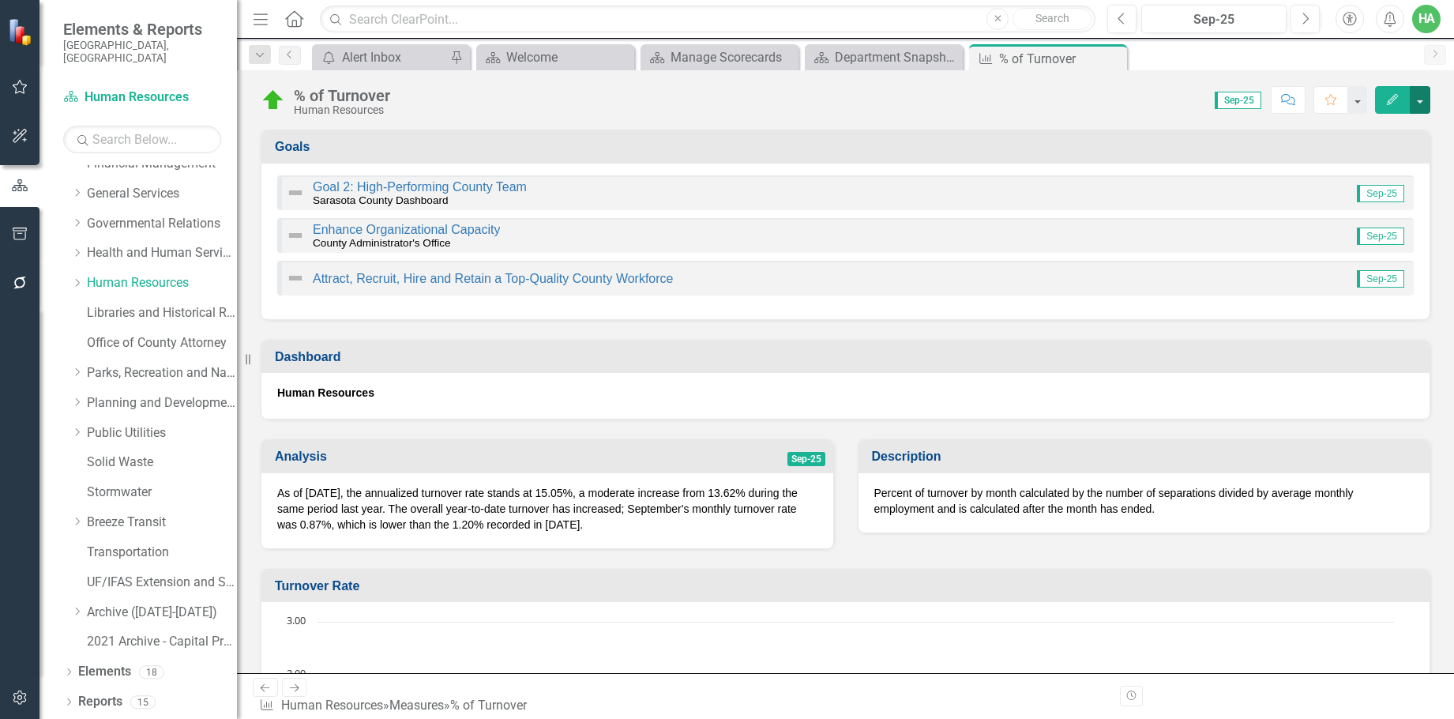
click at [1288, 102] on button "button" at bounding box center [1420, 100] width 21 height 28
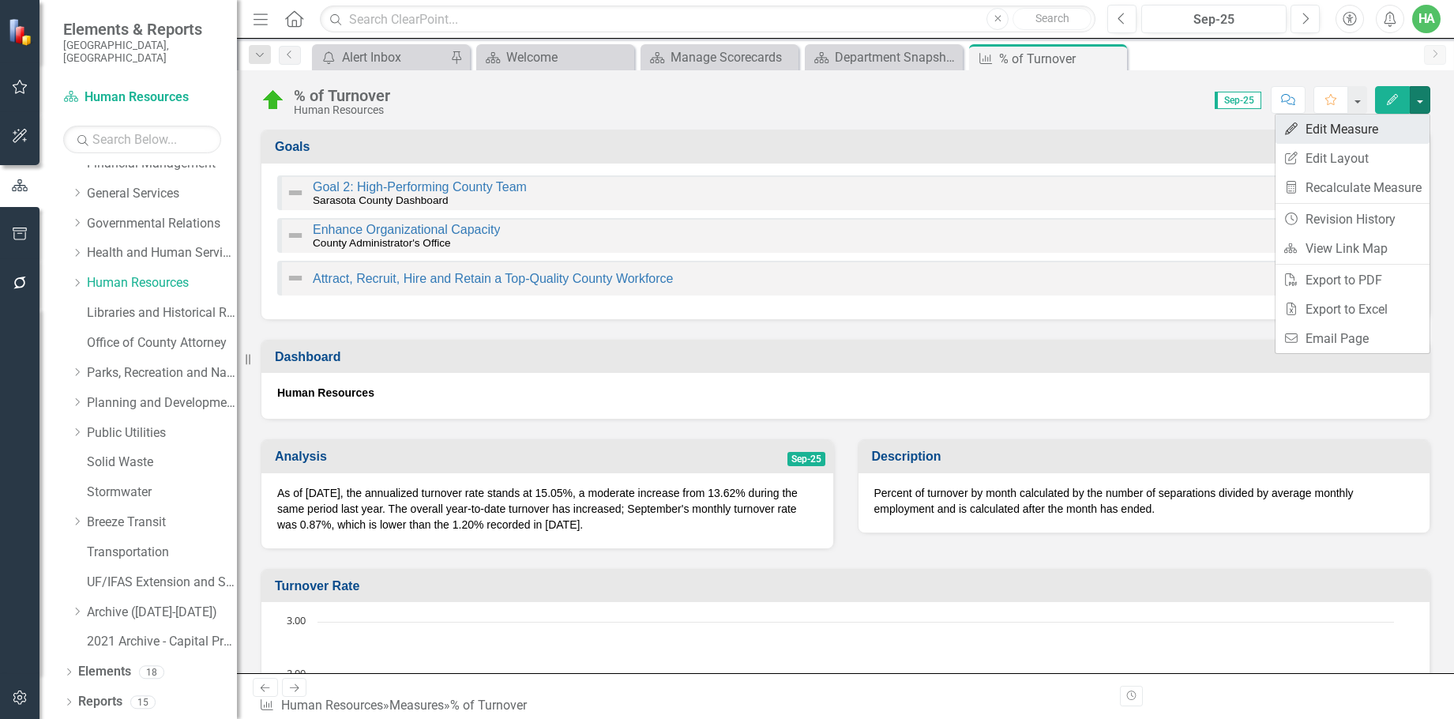
click at [1288, 124] on link "Edit Edit Measure" at bounding box center [1352, 129] width 154 height 29
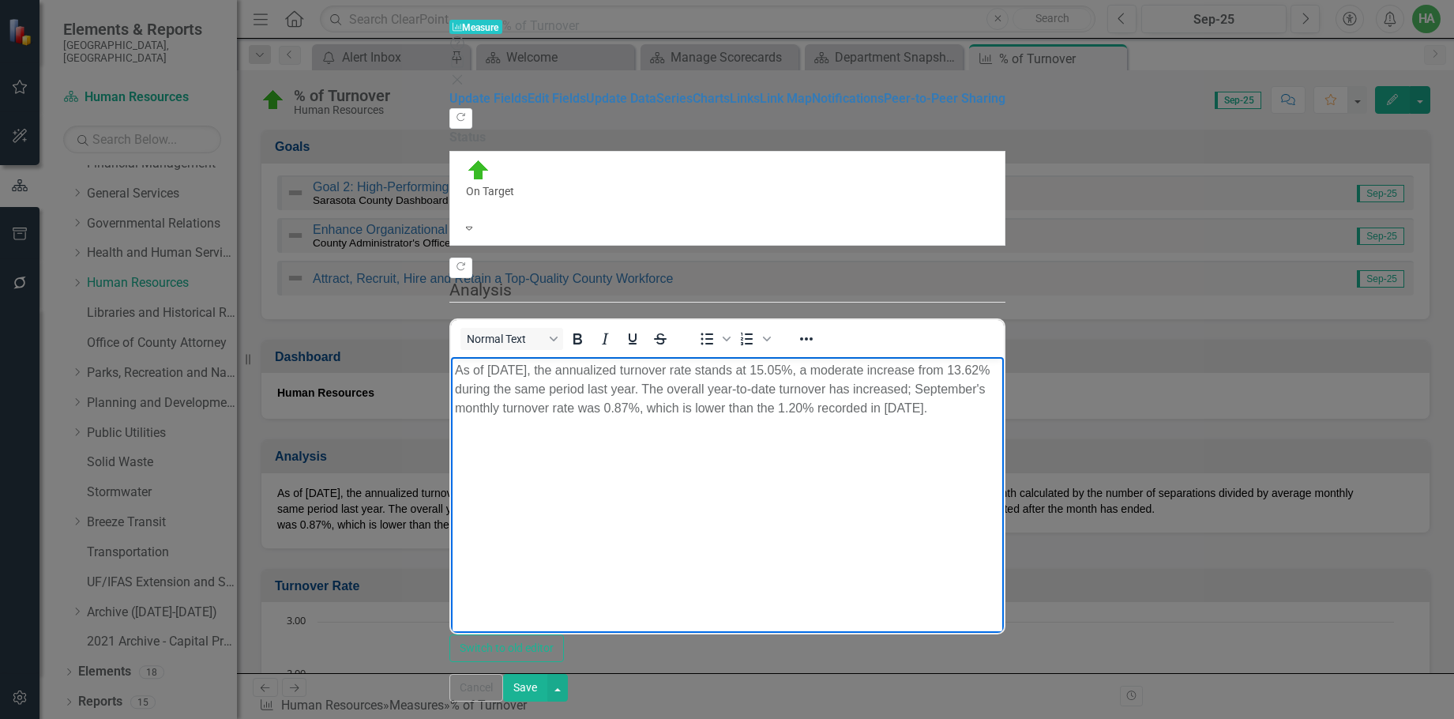
click at [853, 373] on p "As of [DATE], the annualized turnover rate stands at 15.05%, a moderate increas…" at bounding box center [726, 388] width 545 height 57
click at [999, 370] on p "As of [DATE], the annualized turnover rate stands at 15.05%, increasing from 13…" at bounding box center [726, 388] width 545 height 57
click at [999, 387] on p "As of [DATE], the annualized turnover rate stands at 15.05%, increasing from 13…" at bounding box center [726, 388] width 545 height 57
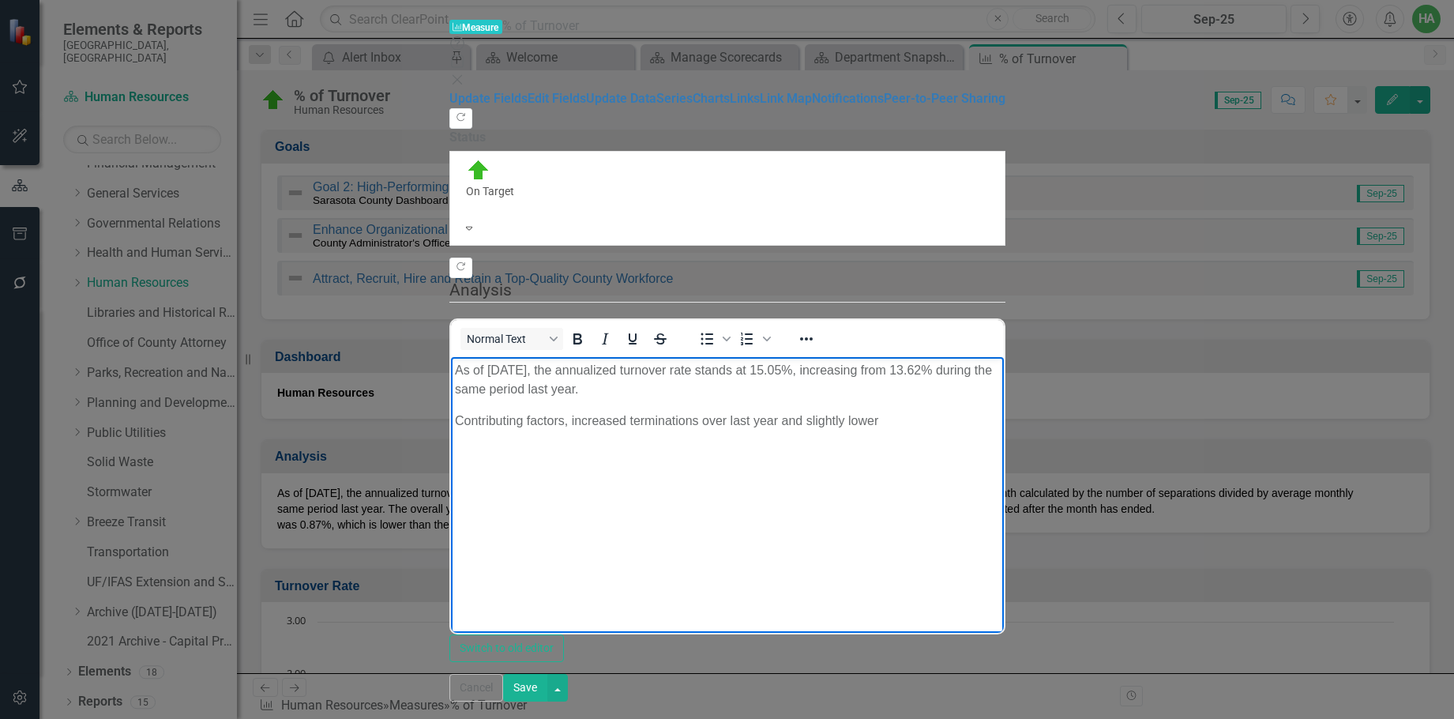
drag, startPoint x: 987, startPoint y: 402, endPoint x: 749, endPoint y: 415, distance: 238.1
click at [749, 415] on body "As of [DATE], the annualized turnover rate stands at 15.05%, increasing from 13…" at bounding box center [726, 474] width 553 height 237
click at [583, 417] on body "As of [DATE], the annualized turnover rate stands at 15.05%, increasing from 13…" at bounding box center [726, 474] width 553 height 237
click at [465, 422] on body "As of [DATE], the annualized turnover rate stands at 15.05%, increasing from 13…" at bounding box center [726, 474] width 553 height 237
click at [454, 411] on p "Contributing factors, increased terminations over last year and slightly lower" at bounding box center [726, 420] width 545 height 19
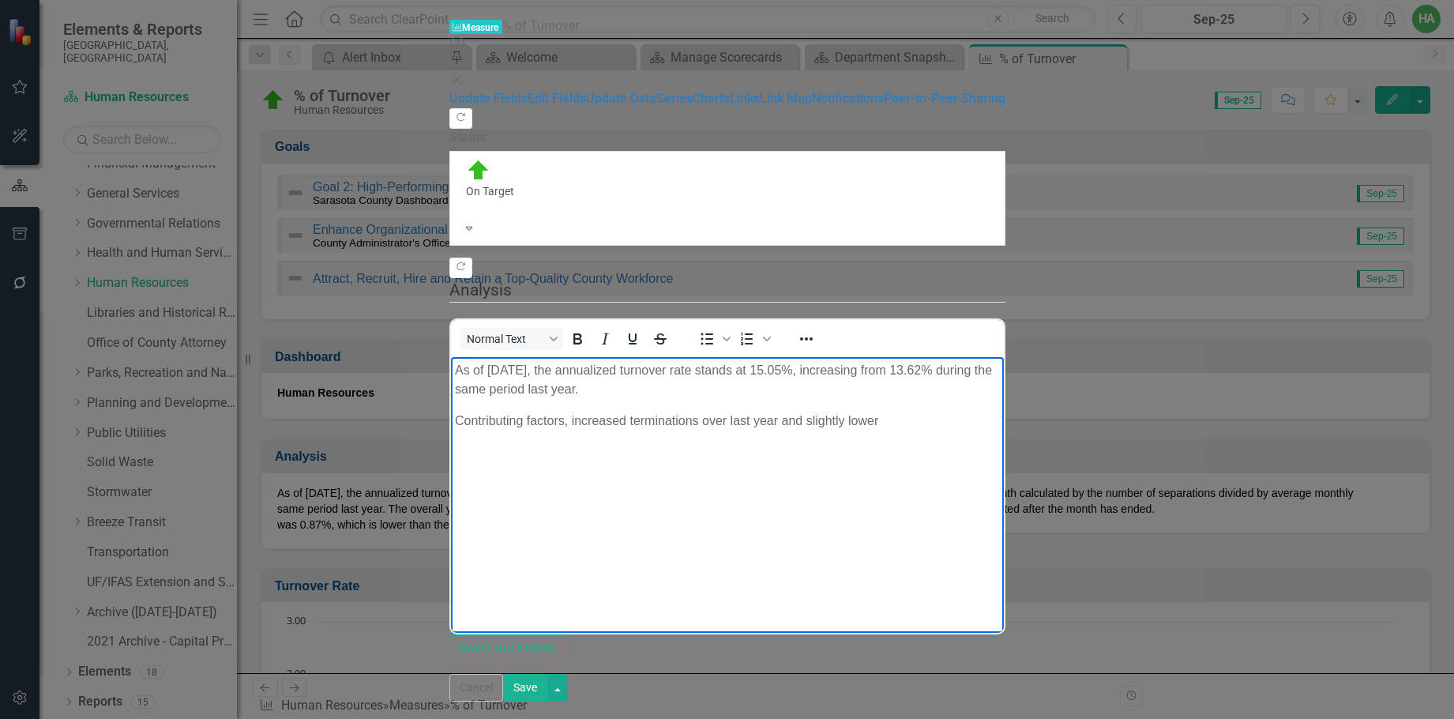
click at [913, 411] on p "Contributing factors, increased terminations over last year and slightly lower" at bounding box center [726, 420] width 545 height 19
click at [547, 671] on button "Save" at bounding box center [525, 688] width 44 height 28
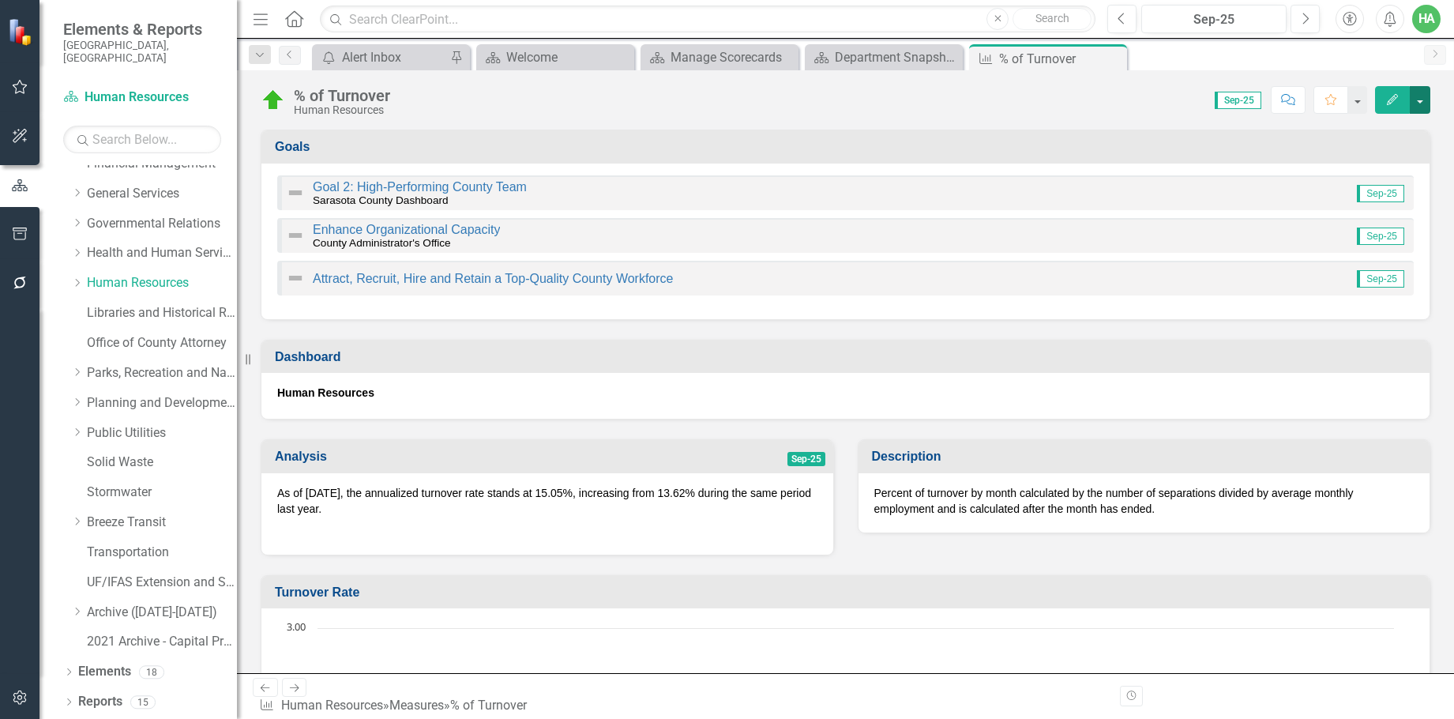
click at [1288, 107] on button "button" at bounding box center [1420, 100] width 21 height 28
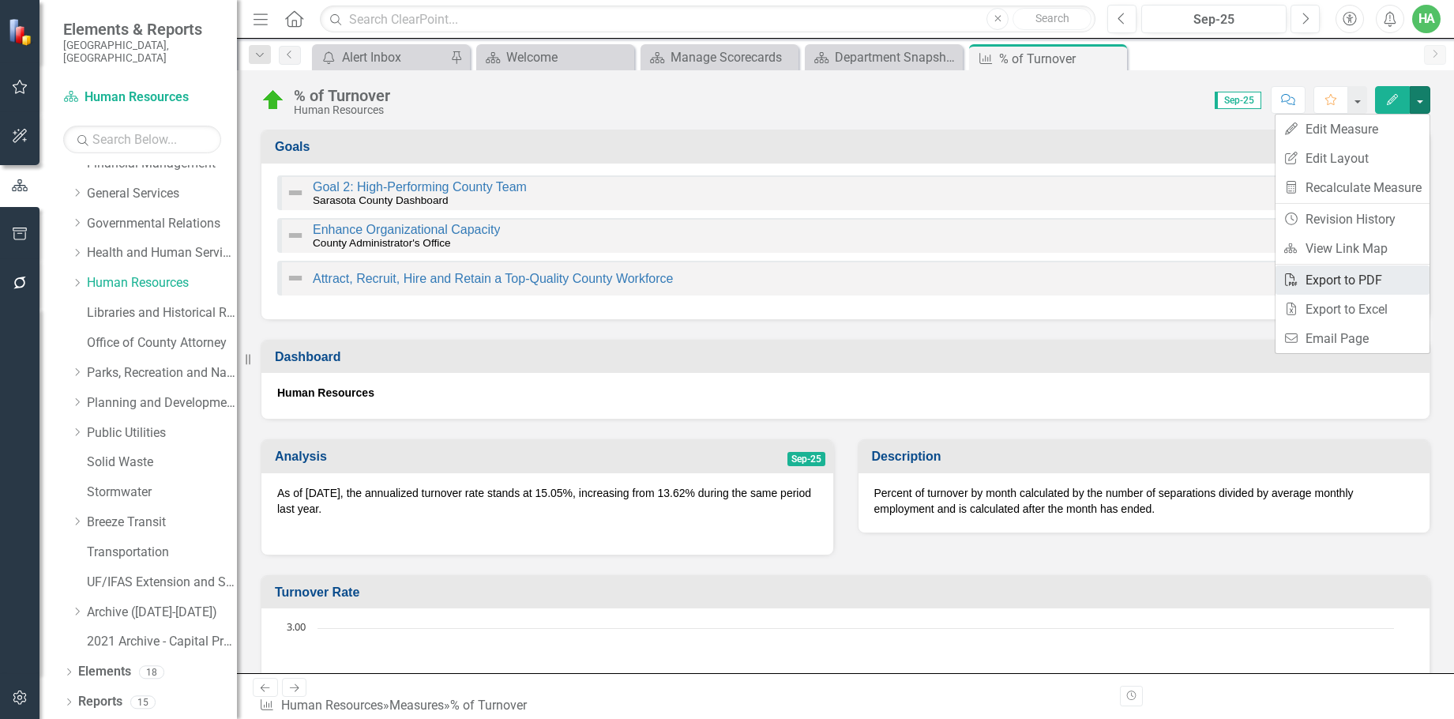
click at [1288, 288] on link "PDF Export to PDF" at bounding box center [1352, 279] width 154 height 29
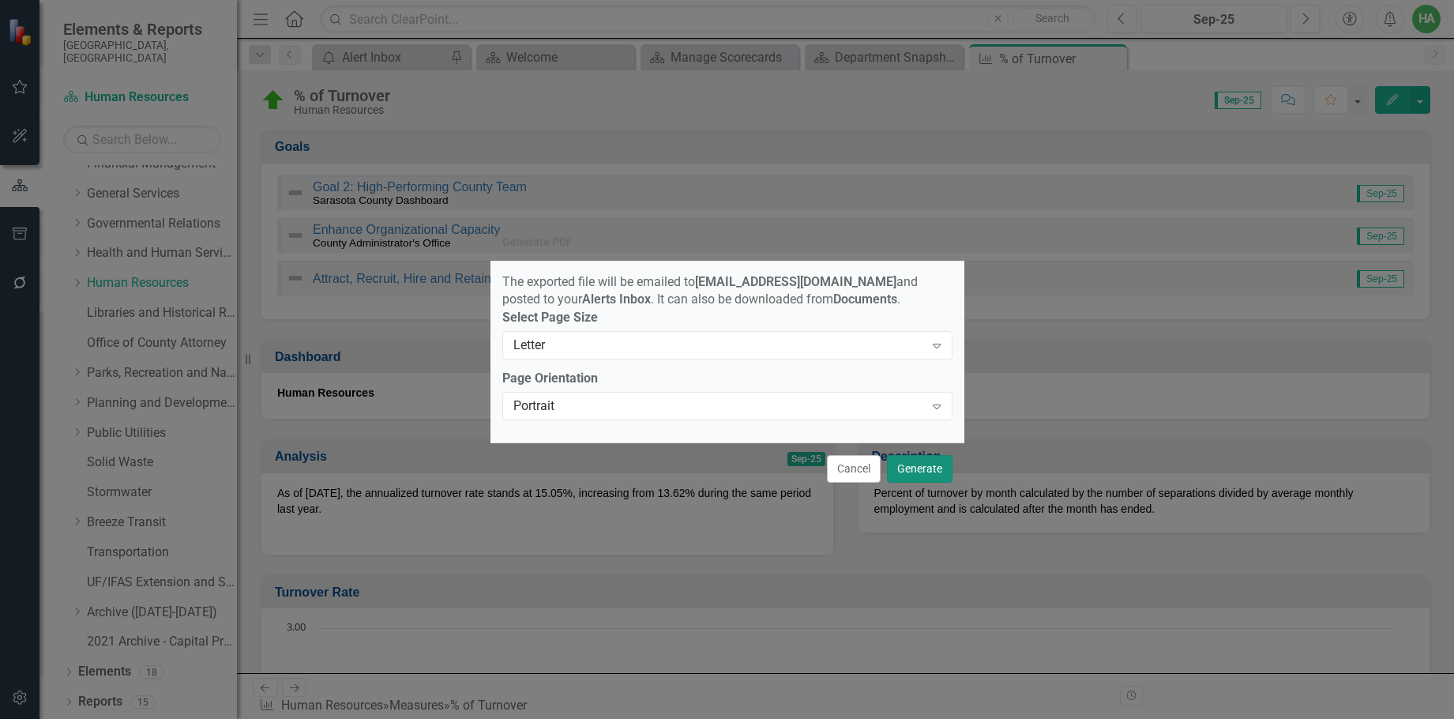
click at [906, 471] on button "Generate" at bounding box center [920, 469] width 66 height 28
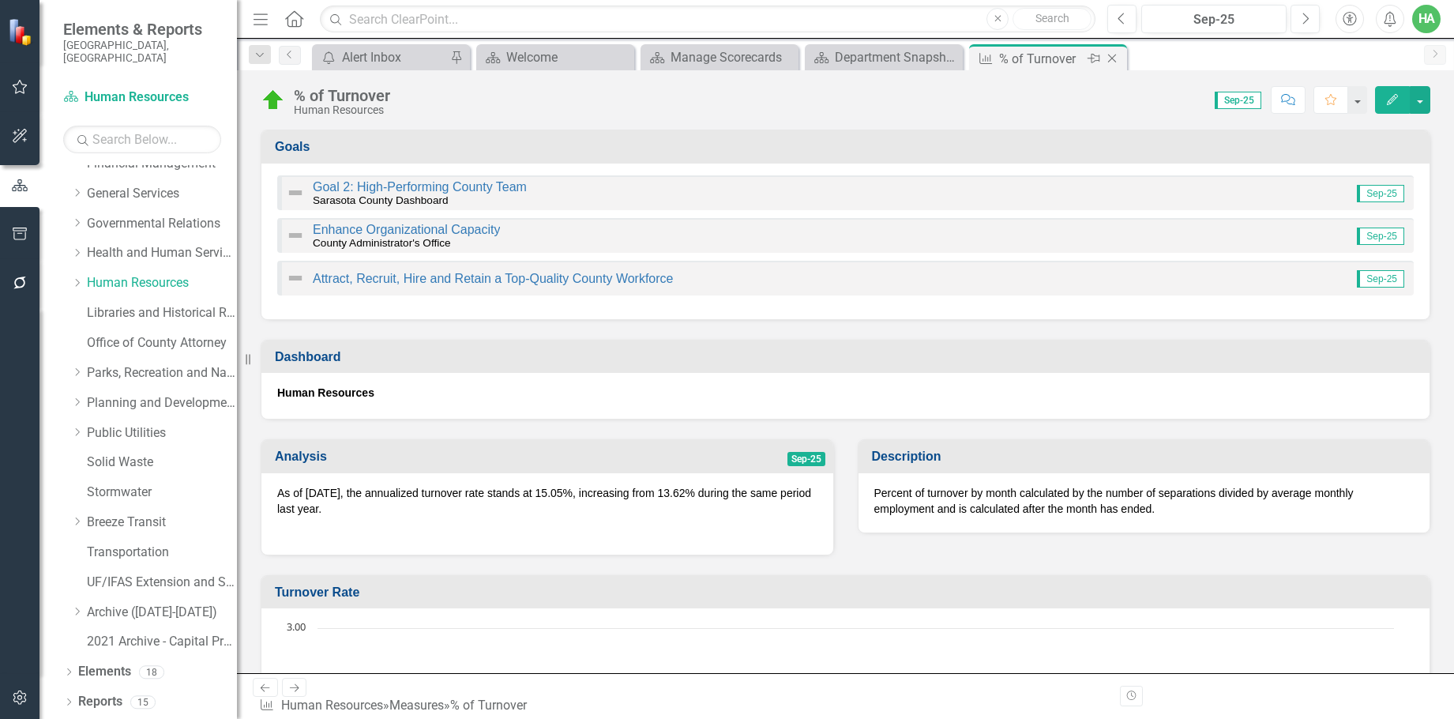
click at [1114, 63] on icon "Close" at bounding box center [1112, 58] width 16 height 13
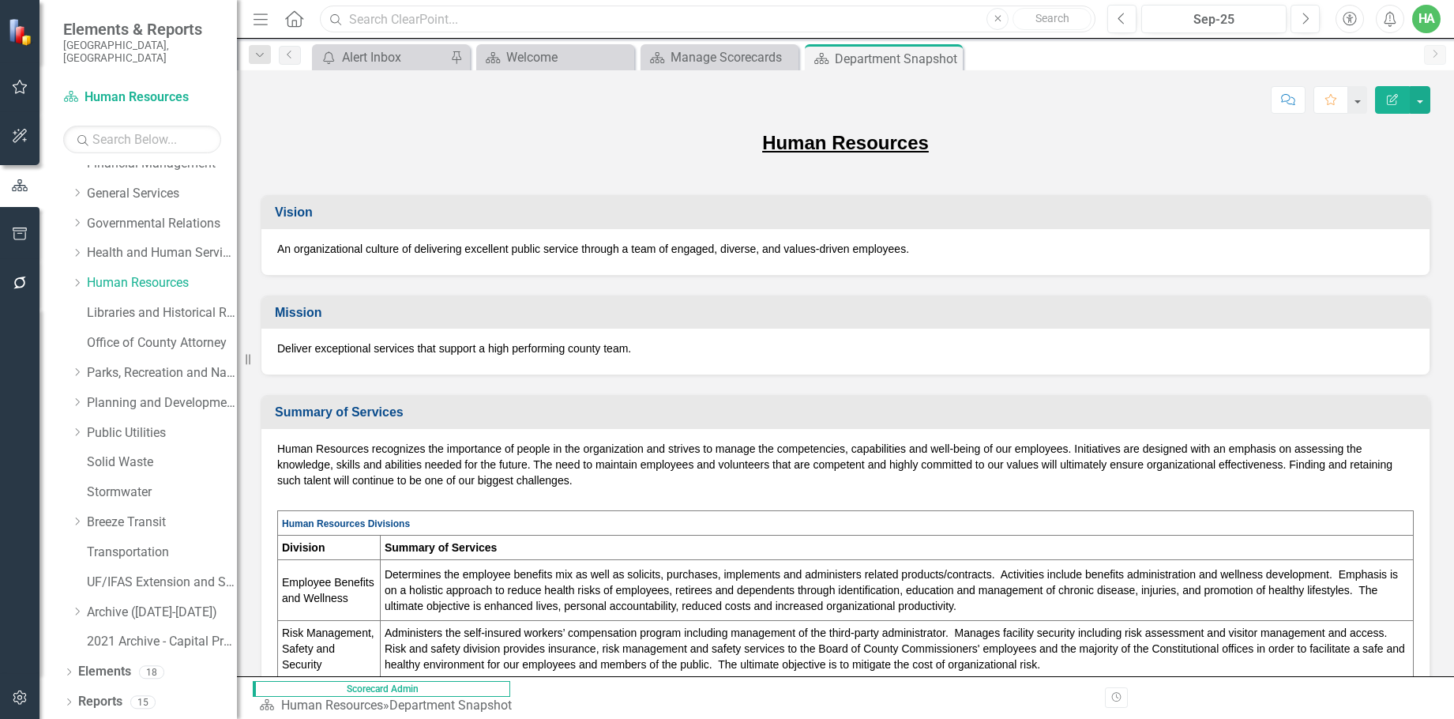
click at [433, 25] on input "text" at bounding box center [707, 20] width 775 height 28
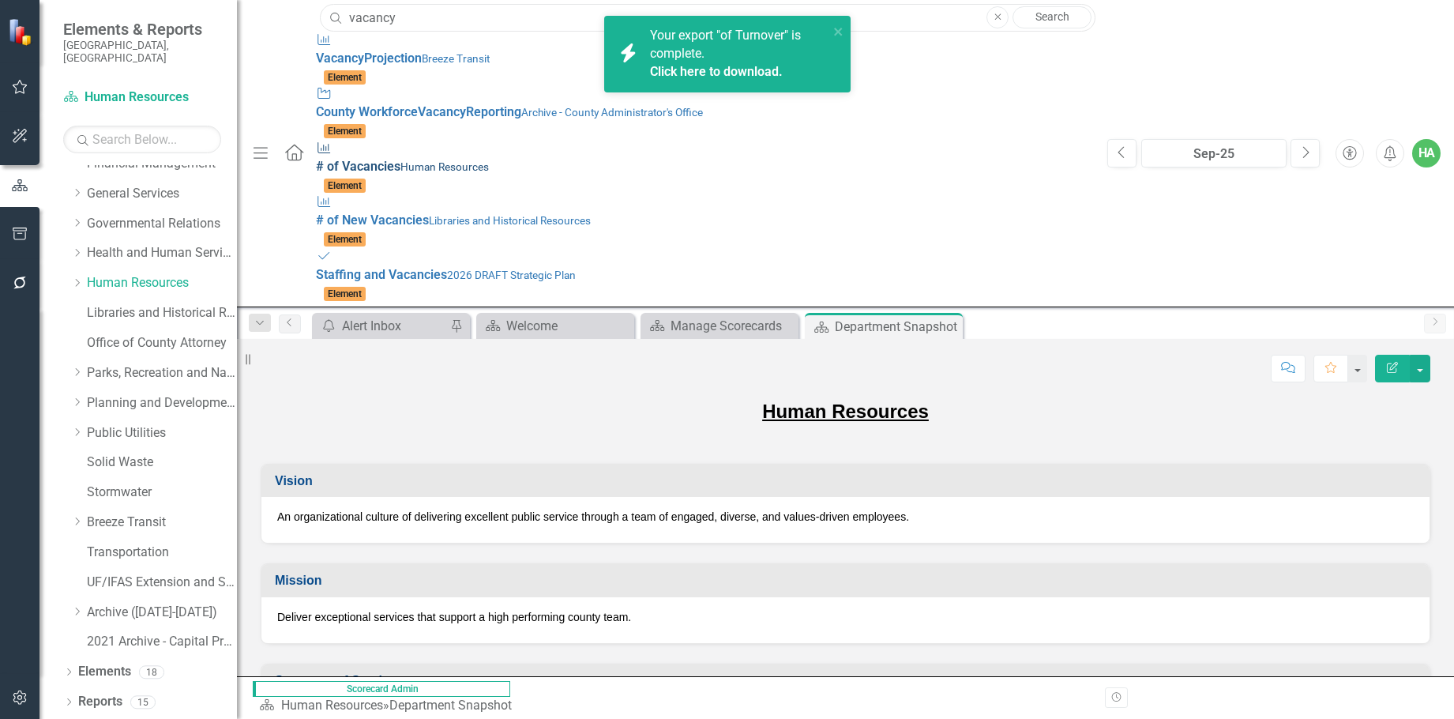
type input "vacancy"
click at [316, 159] on span "# of Vacancies" at bounding box center [358, 166] width 84 height 15
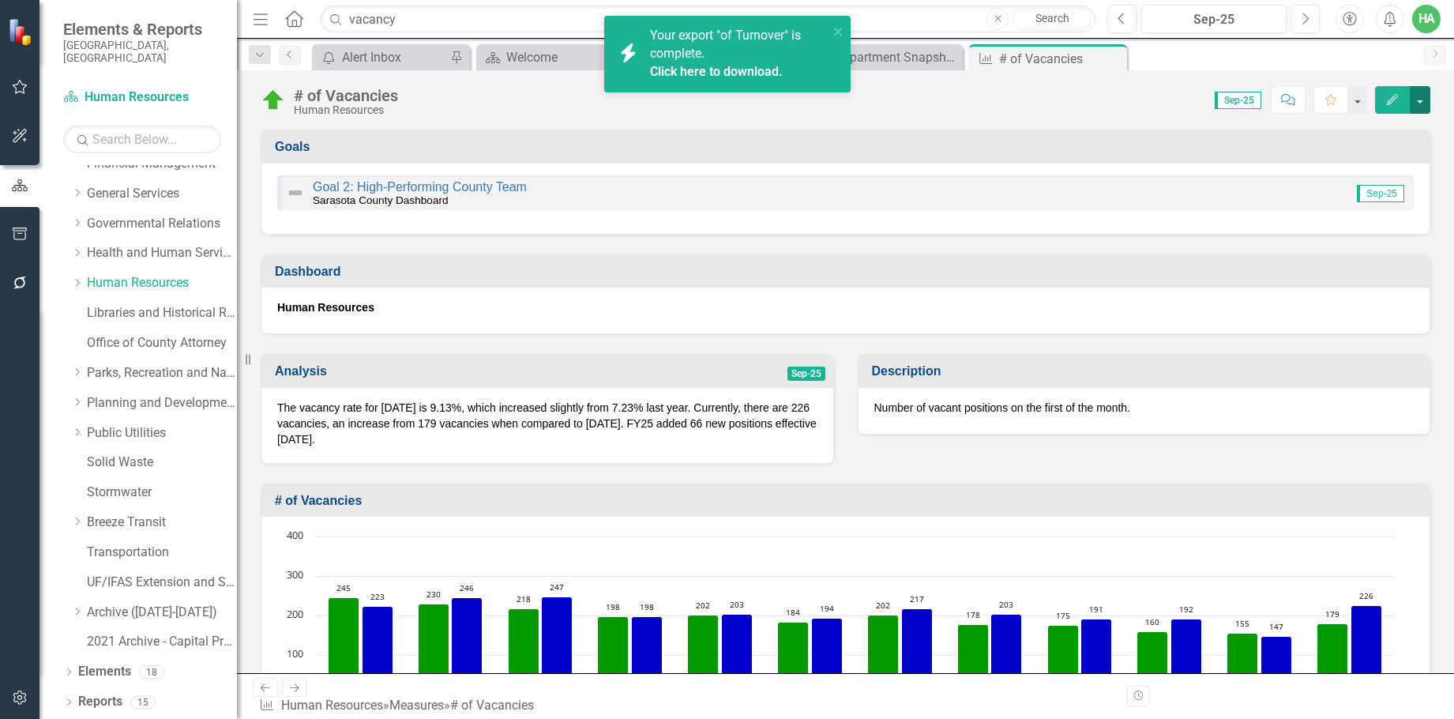
click at [1288, 96] on button "button" at bounding box center [1420, 100] width 21 height 28
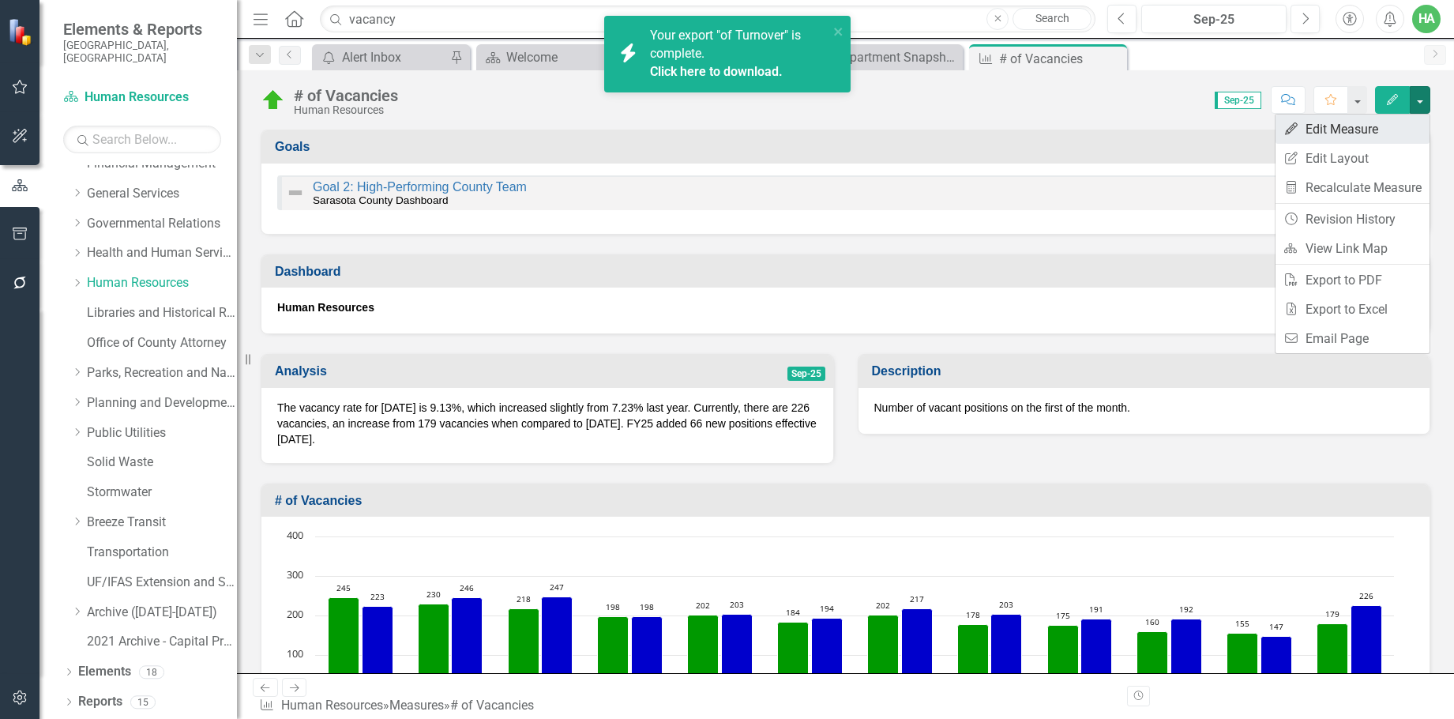
click at [1288, 126] on link "Edit Edit Measure" at bounding box center [1352, 129] width 154 height 29
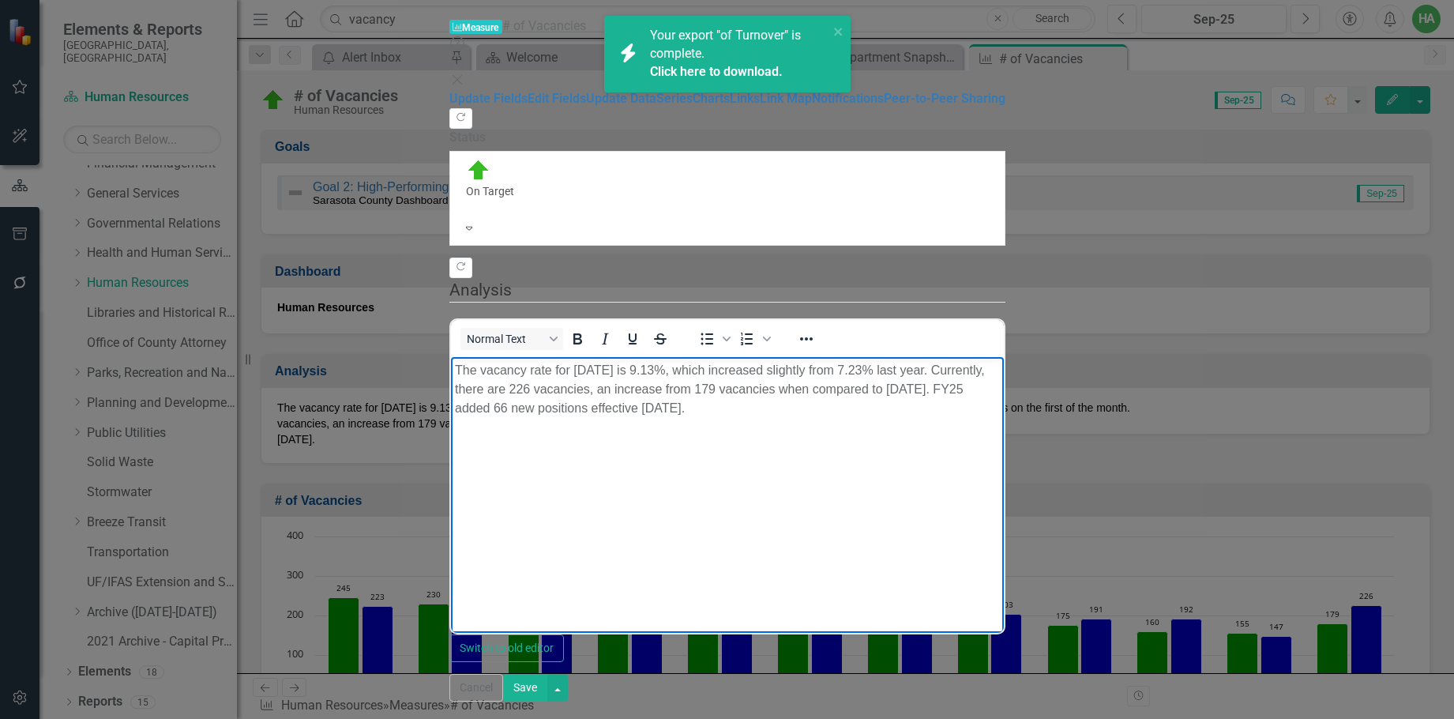
click at [481, 370] on p "The vacancy rate for [DATE] is 9.13%, which increased slightly from 7.23% last …" at bounding box center [726, 388] width 545 height 57
click at [615, 364] on p "The ending vacancy rate for [DATE] is 9.13%, which increased slightly from 7.23…" at bounding box center [726, 388] width 545 height 57
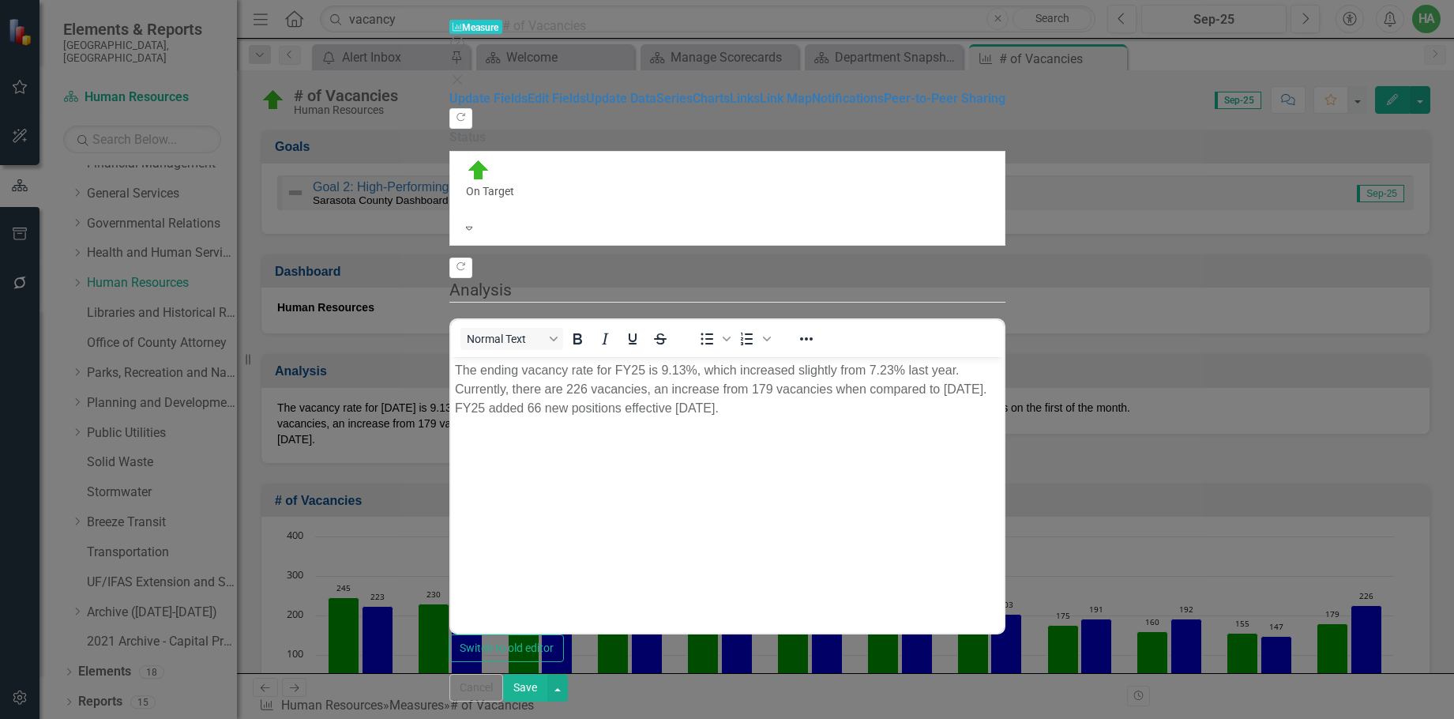
click at [547, 671] on button "Save" at bounding box center [525, 688] width 44 height 28
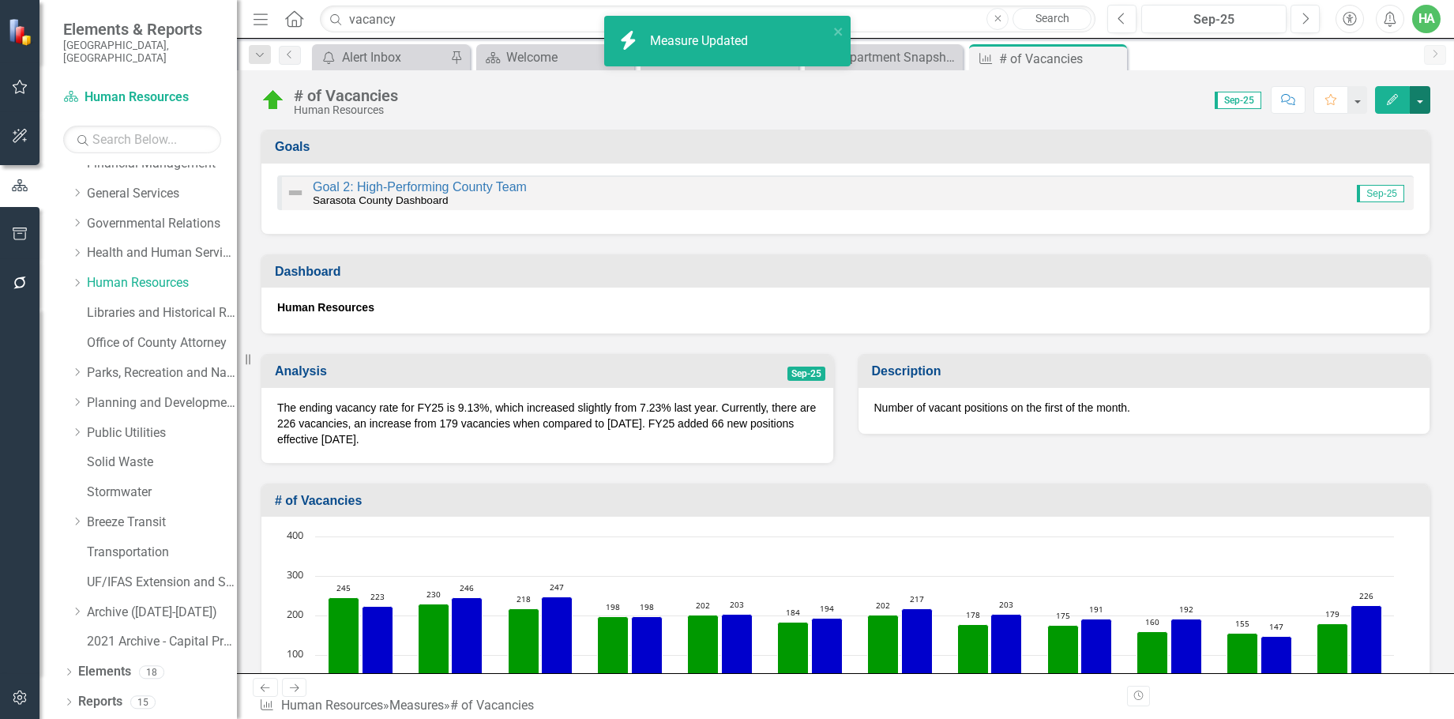
click at [1288, 106] on button "button" at bounding box center [1420, 100] width 21 height 28
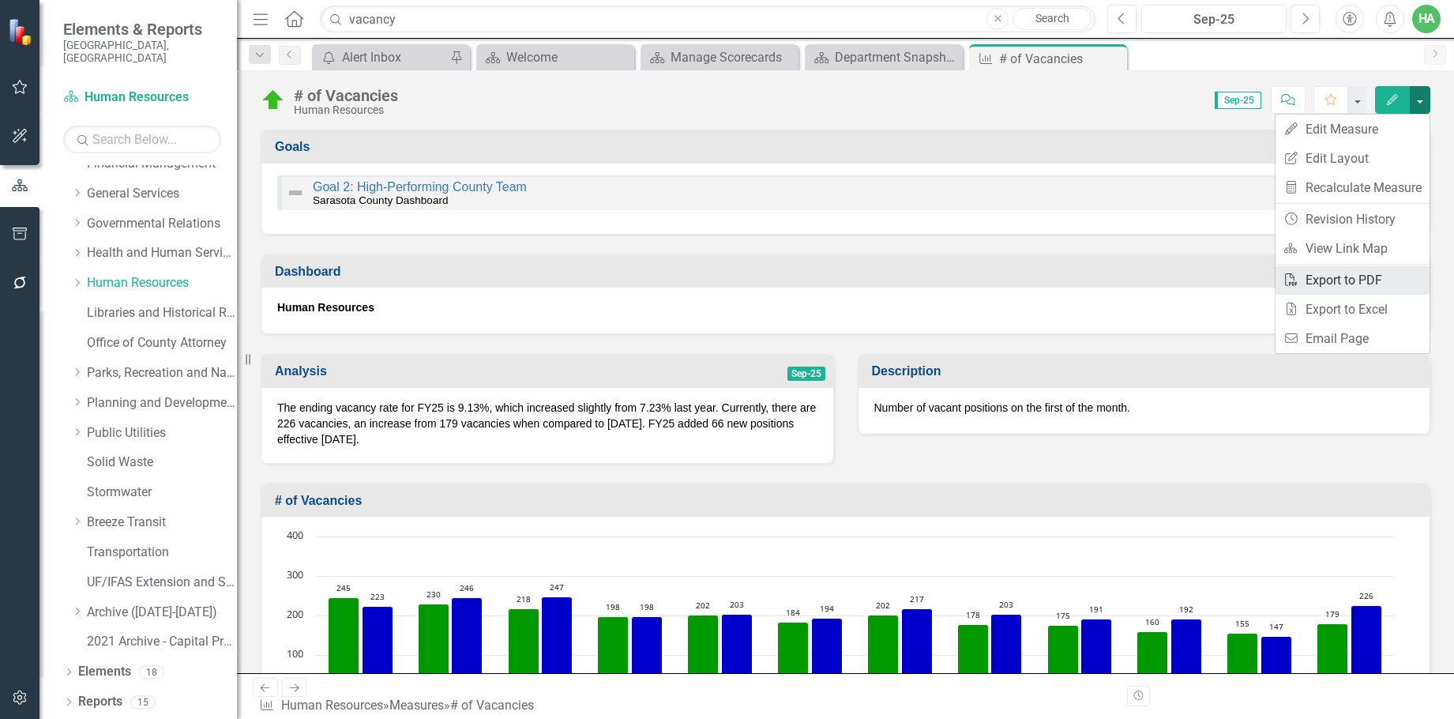
click at [1288, 283] on link "PDF Export to PDF" at bounding box center [1352, 279] width 154 height 29
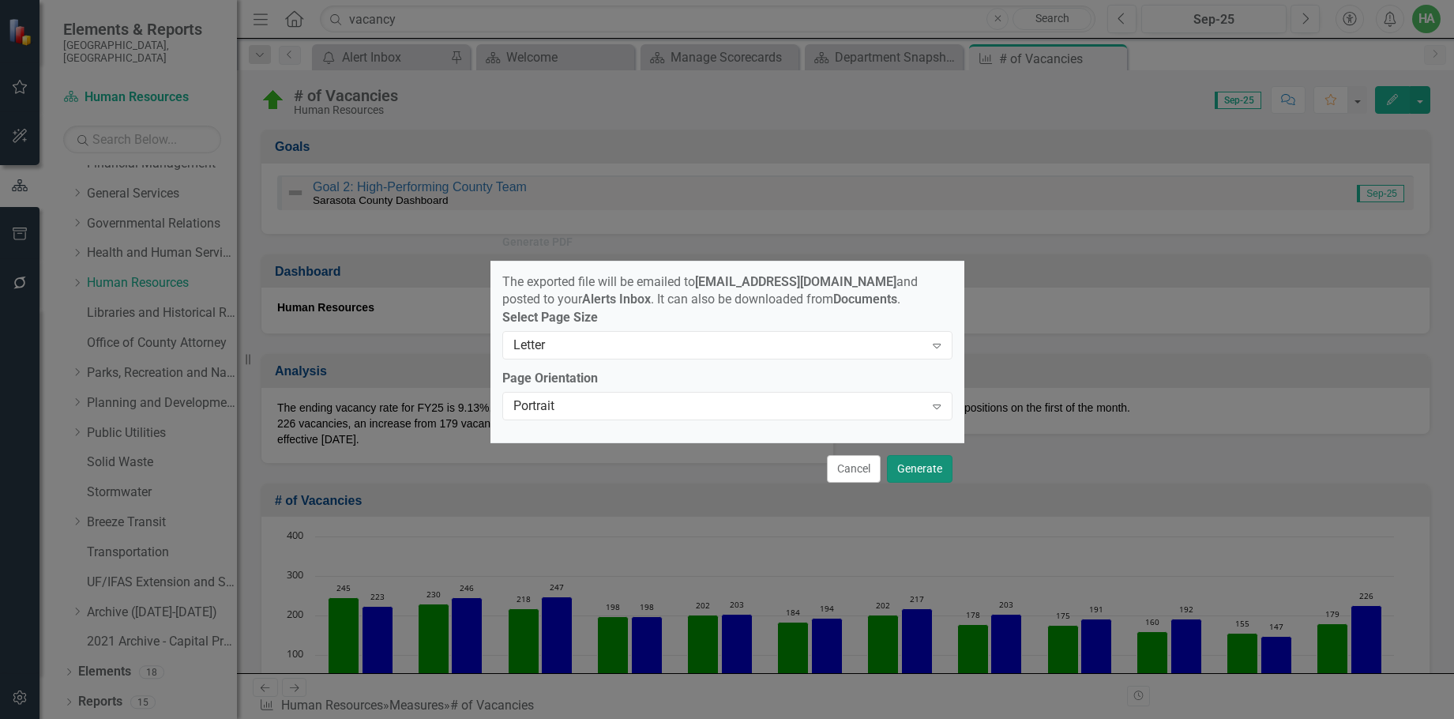
click at [927, 467] on button "Generate" at bounding box center [920, 469] width 66 height 28
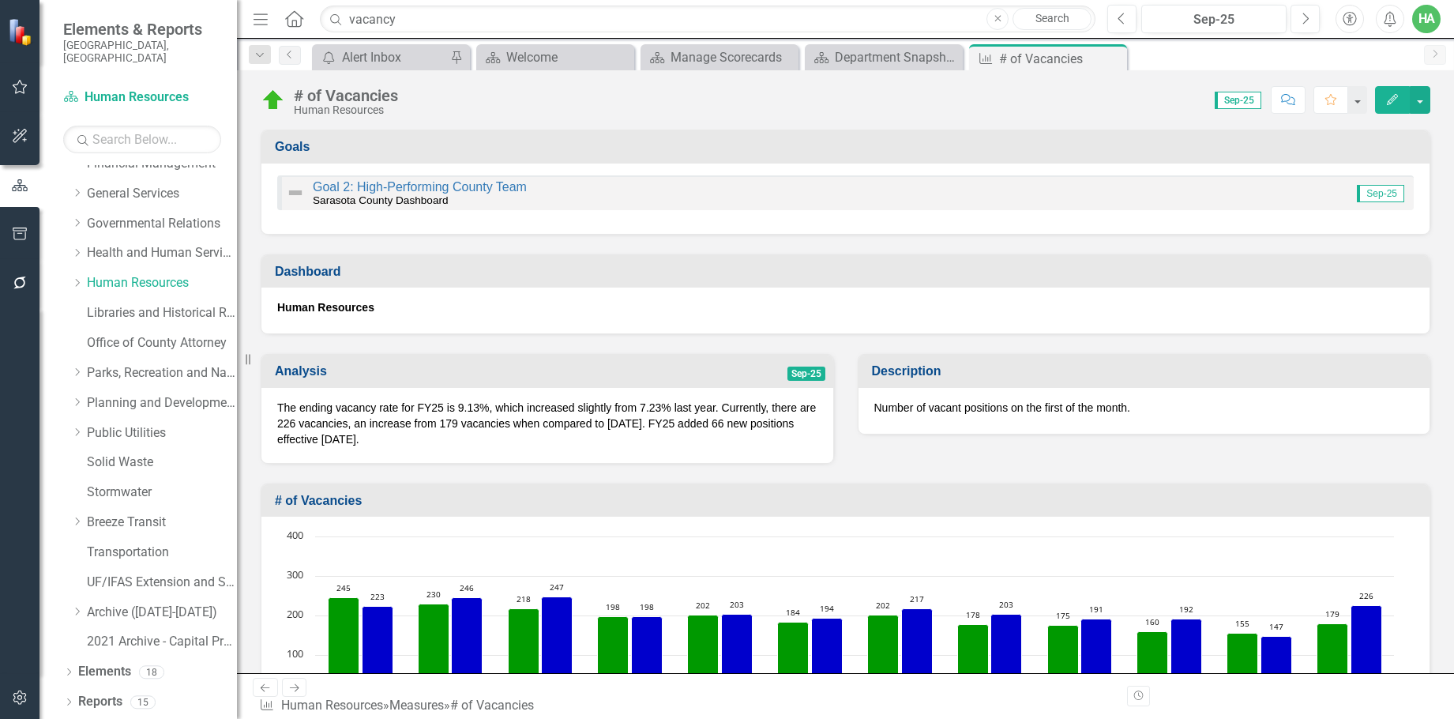
click at [1288, 22] on icon "Alerts" at bounding box center [1389, 19] width 17 height 16
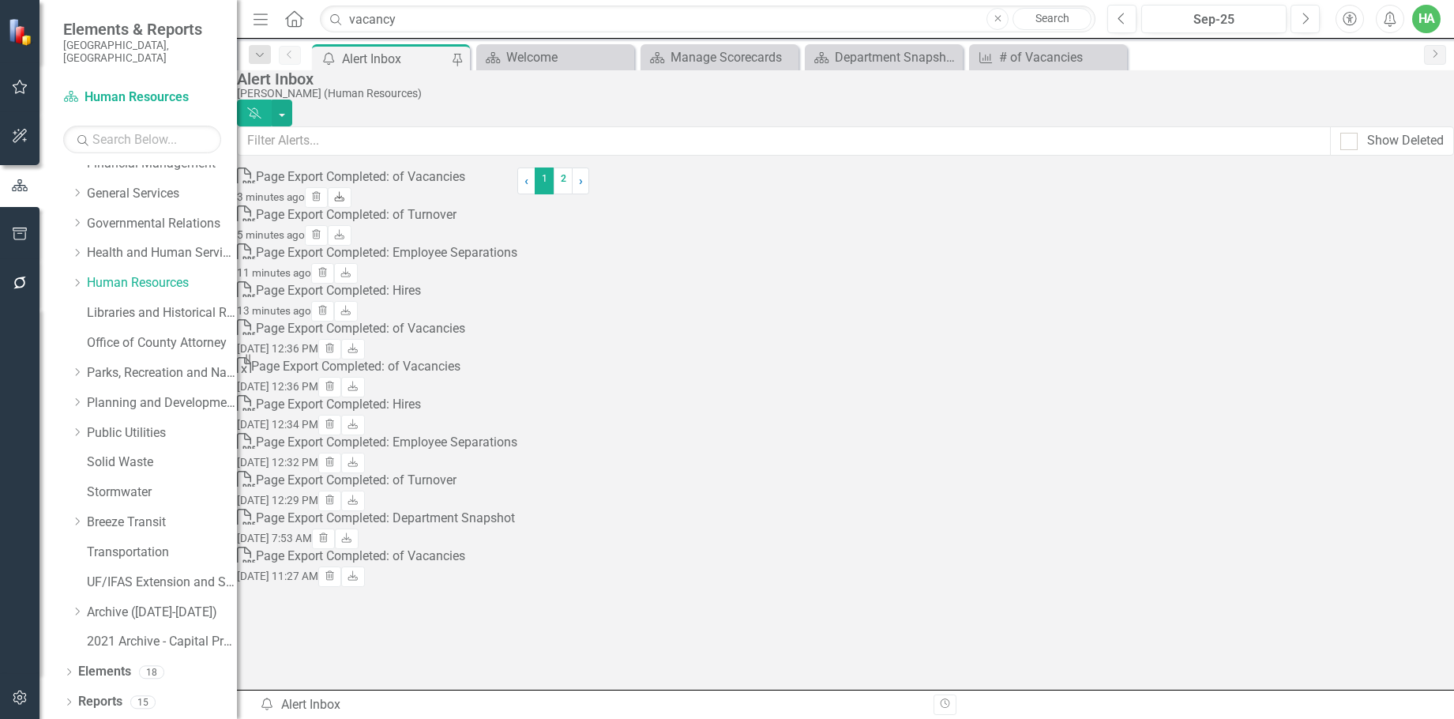
click at [345, 197] on icon "Download" at bounding box center [339, 197] width 12 height 9
click at [345, 235] on icon "Download" at bounding box center [339, 235] width 12 height 9
click at [351, 272] on icon "Download" at bounding box center [346, 272] width 12 height 9
click at [351, 309] on icon "Download" at bounding box center [346, 310] width 12 height 9
click at [1288, 21] on div "HA" at bounding box center [1426, 19] width 28 height 28
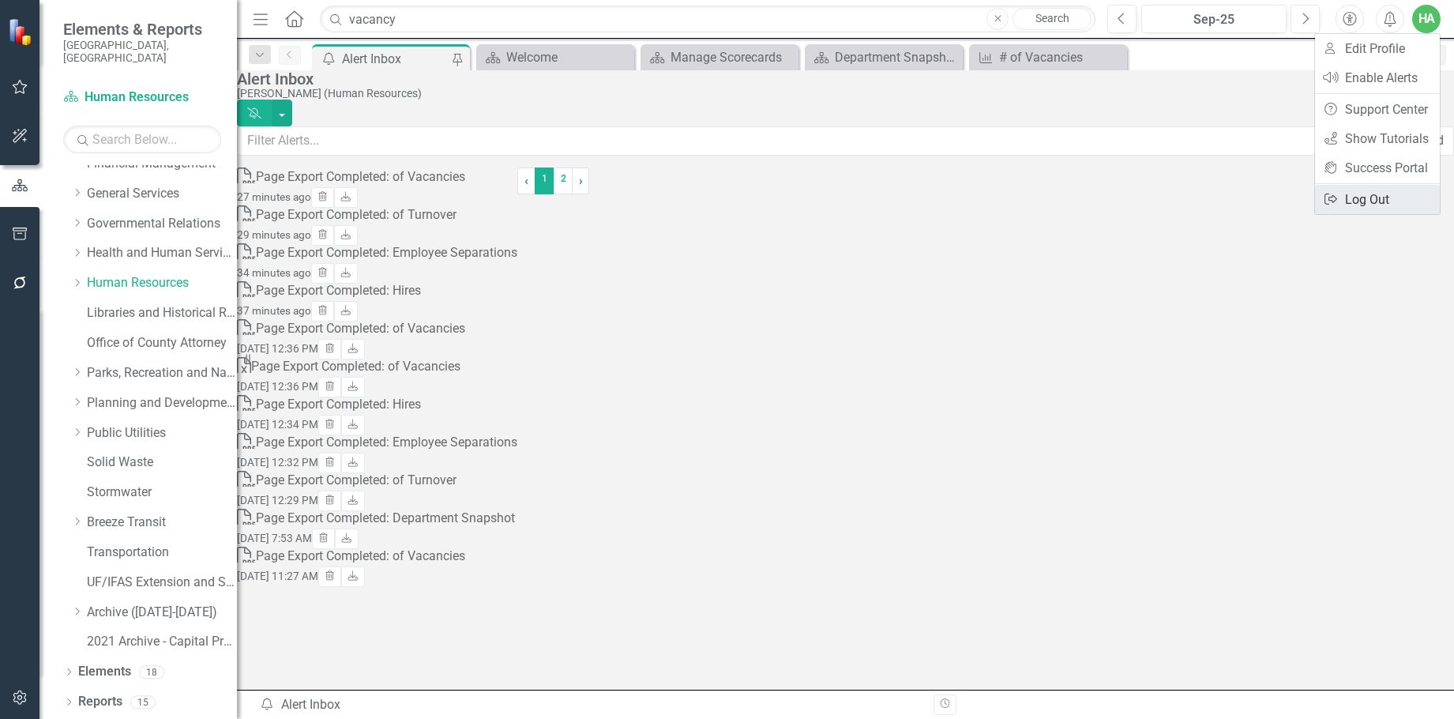
click at [1288, 195] on link "Logout Log Out" at bounding box center [1377, 199] width 125 height 29
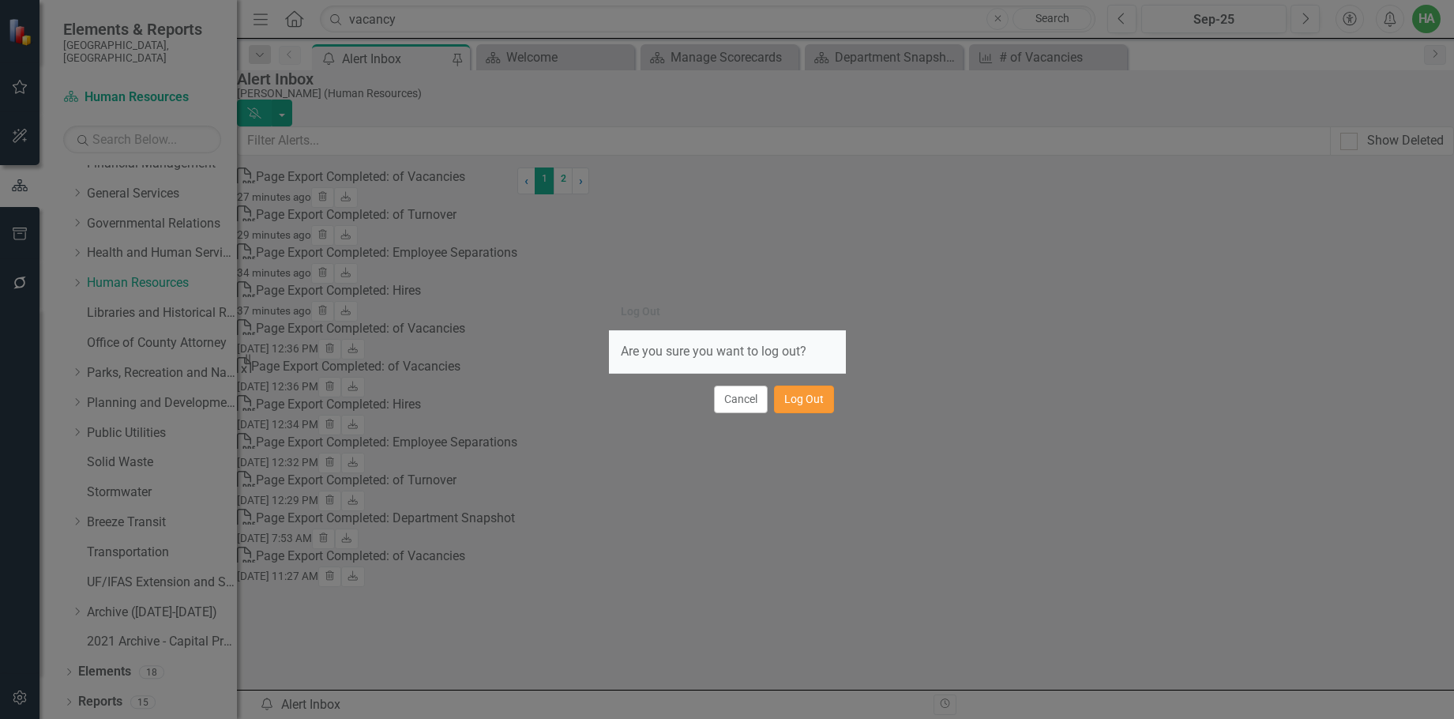
click at [800, 407] on button "Log Out" at bounding box center [804, 399] width 60 height 28
